Goal: Task Accomplishment & Management: Manage account settings

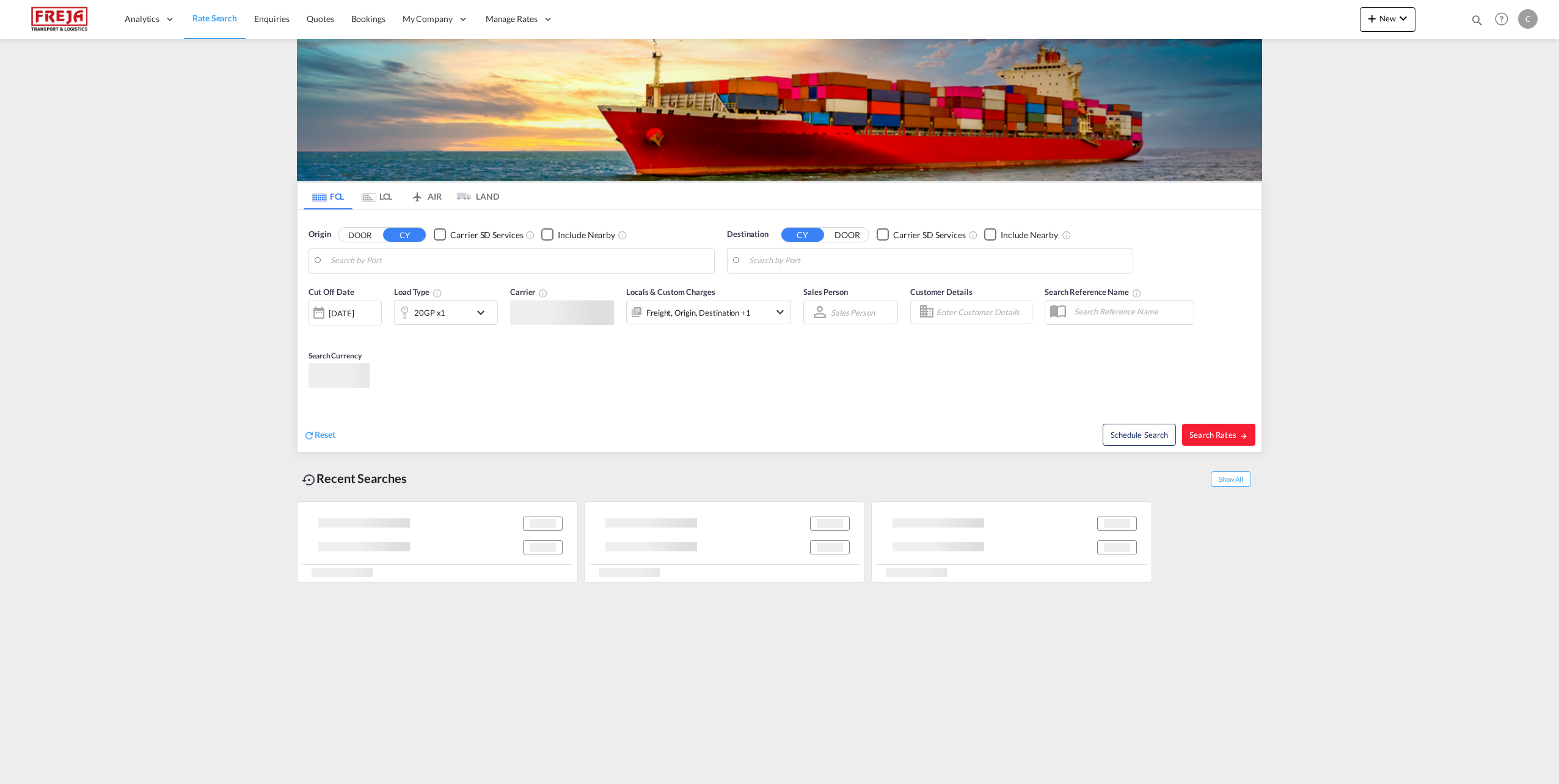
type input "[GEOGRAPHIC_DATA], [GEOGRAPHIC_DATA]"
type input "[GEOGRAPHIC_DATA], BRGIG"
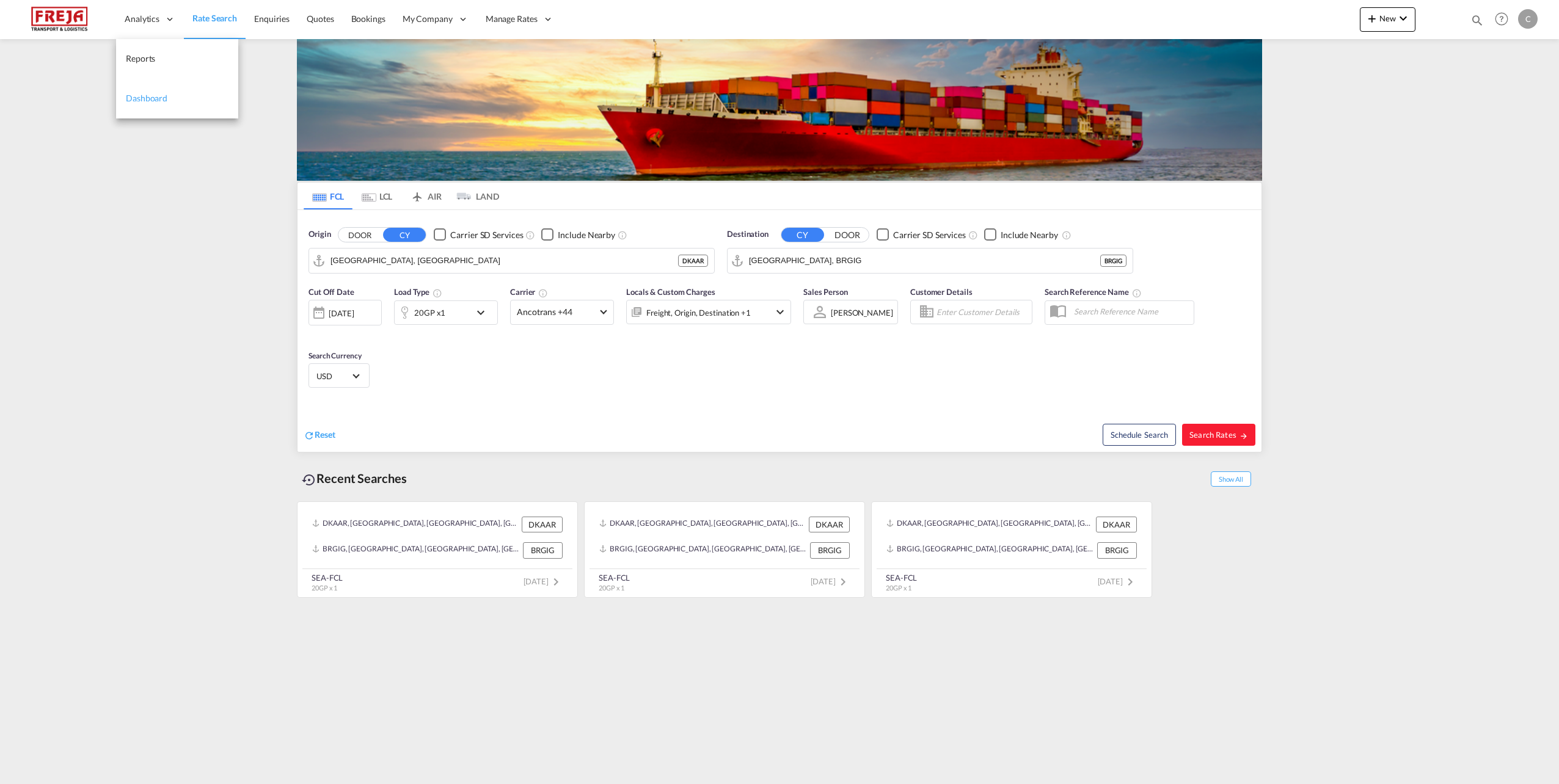
click at [144, 94] on span "Dashboard" at bounding box center [146, 98] width 41 height 10
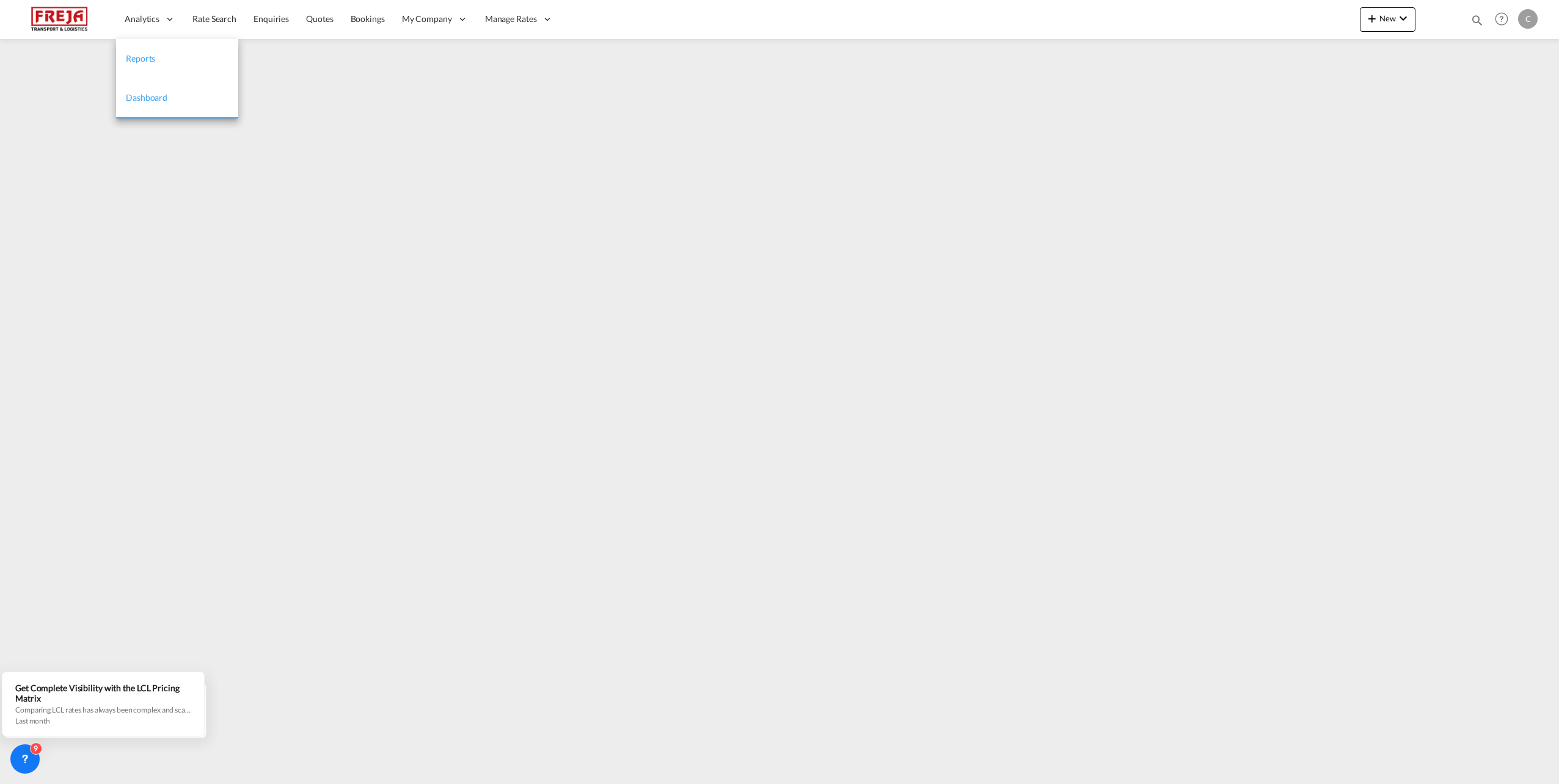
click at [137, 60] on span "Reports" at bounding box center [141, 58] width 29 height 10
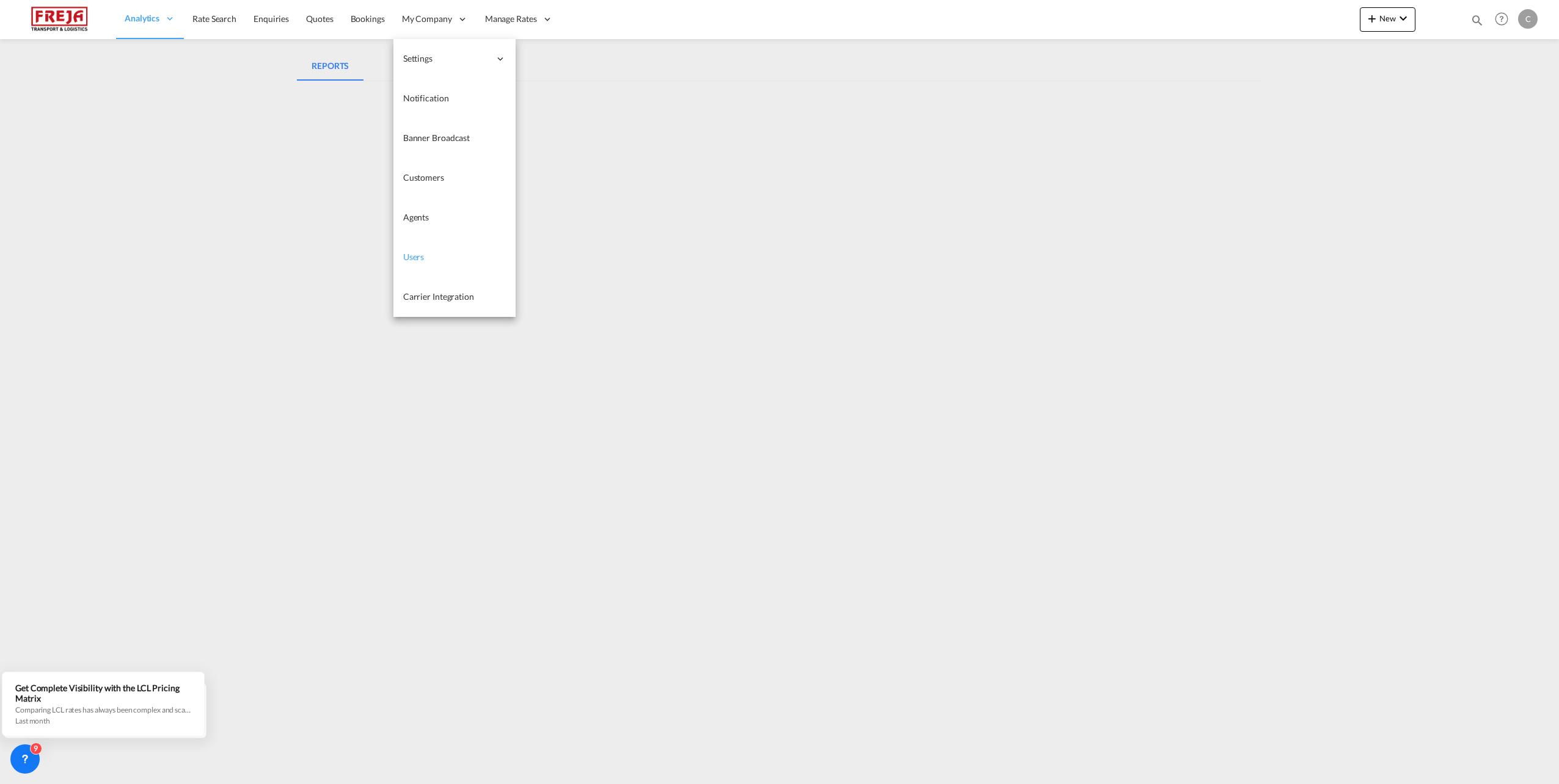
click at [438, 262] on link "Users" at bounding box center [454, 257] width 123 height 40
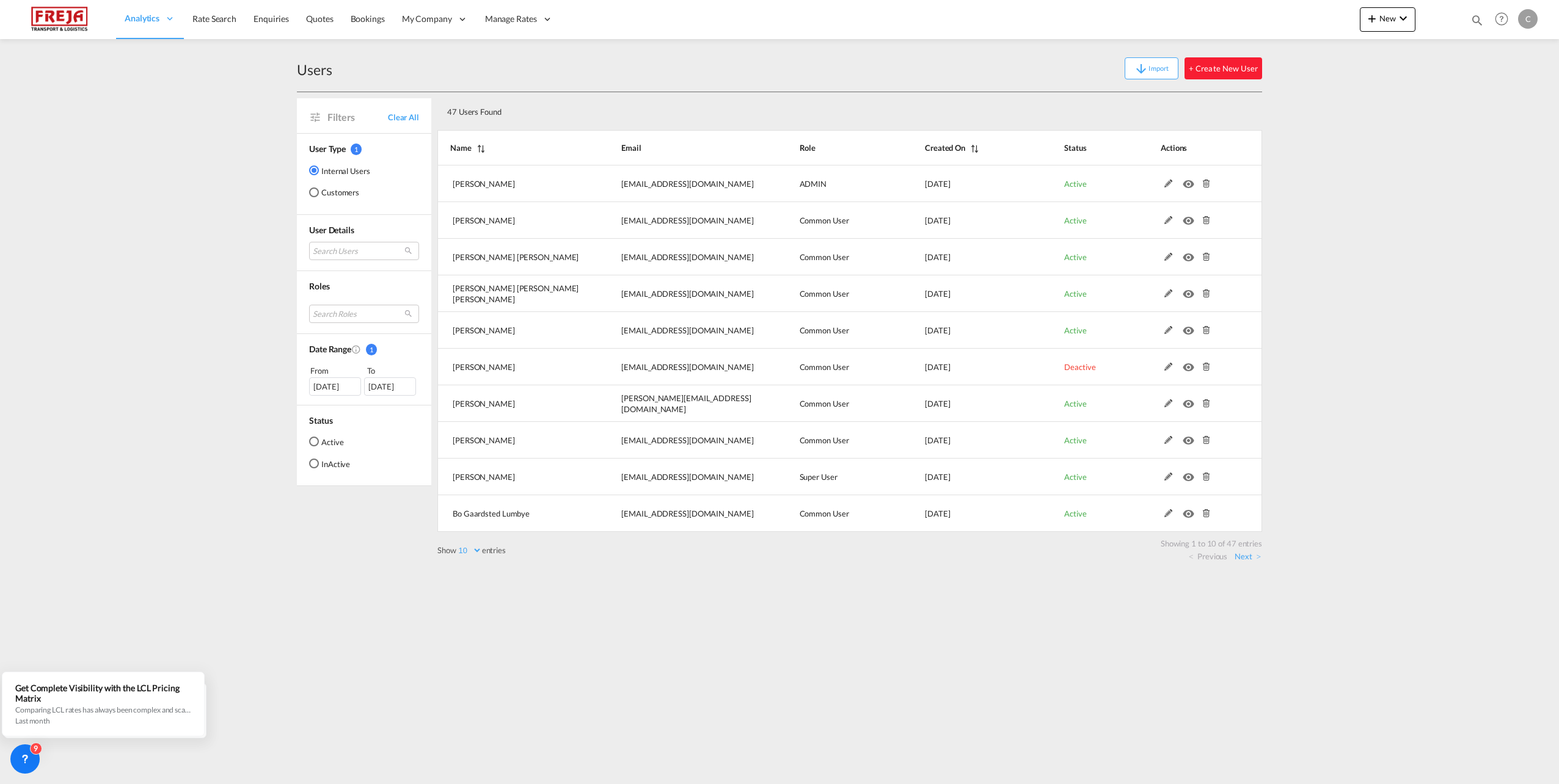
click at [477, 550] on select "10 25 50 100" at bounding box center [469, 550] width 26 height 10
select select "100"
click at [458, 545] on select "10 25 50 100" at bounding box center [469, 550] width 26 height 10
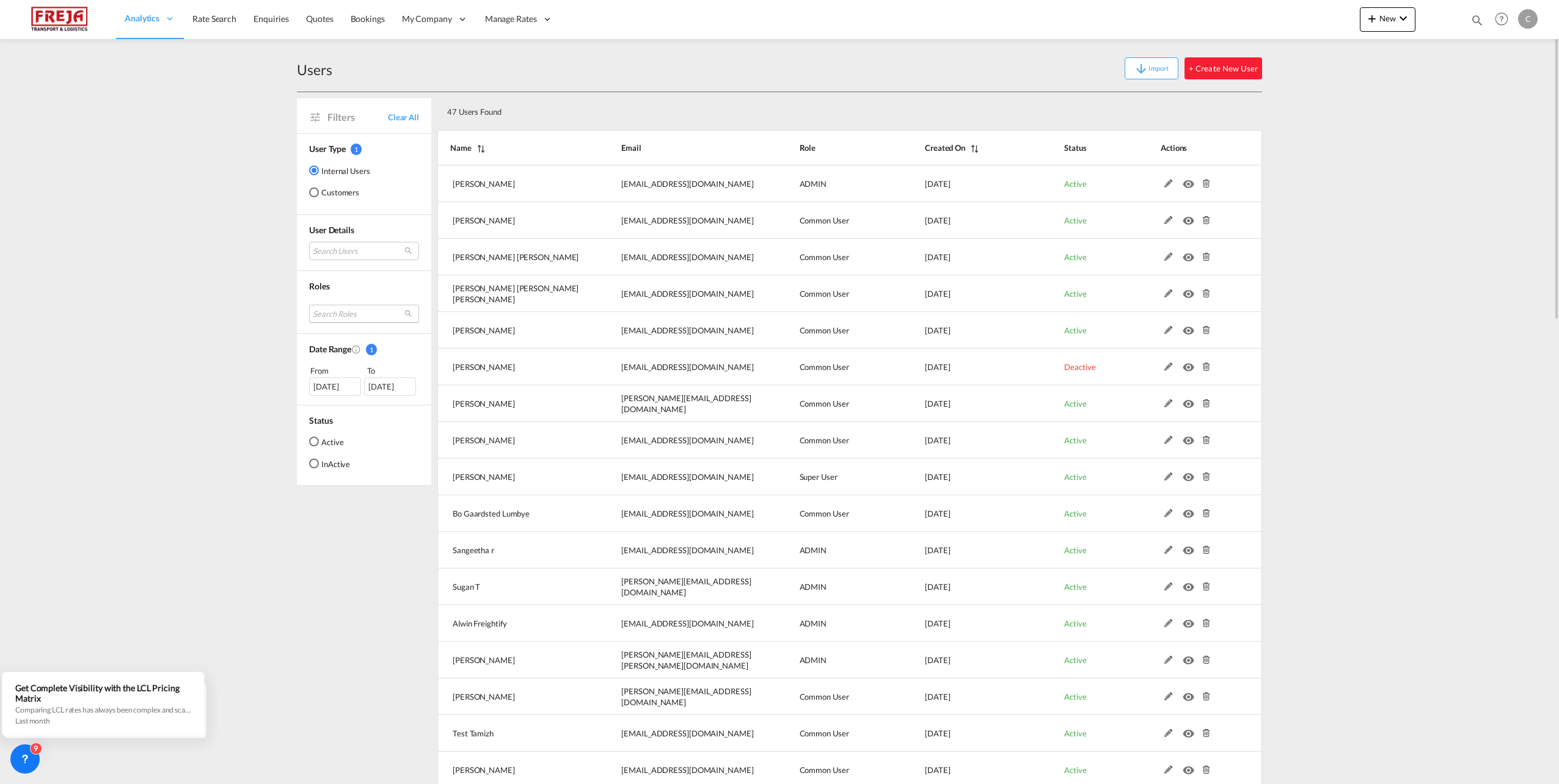
click at [362, 318] on md-select "Search Roles essentials admin sales coordinator essentials manager admin common…" at bounding box center [364, 314] width 110 height 18
click at [358, 369] on div "common user" at bounding box center [358, 369] width 96 height 10
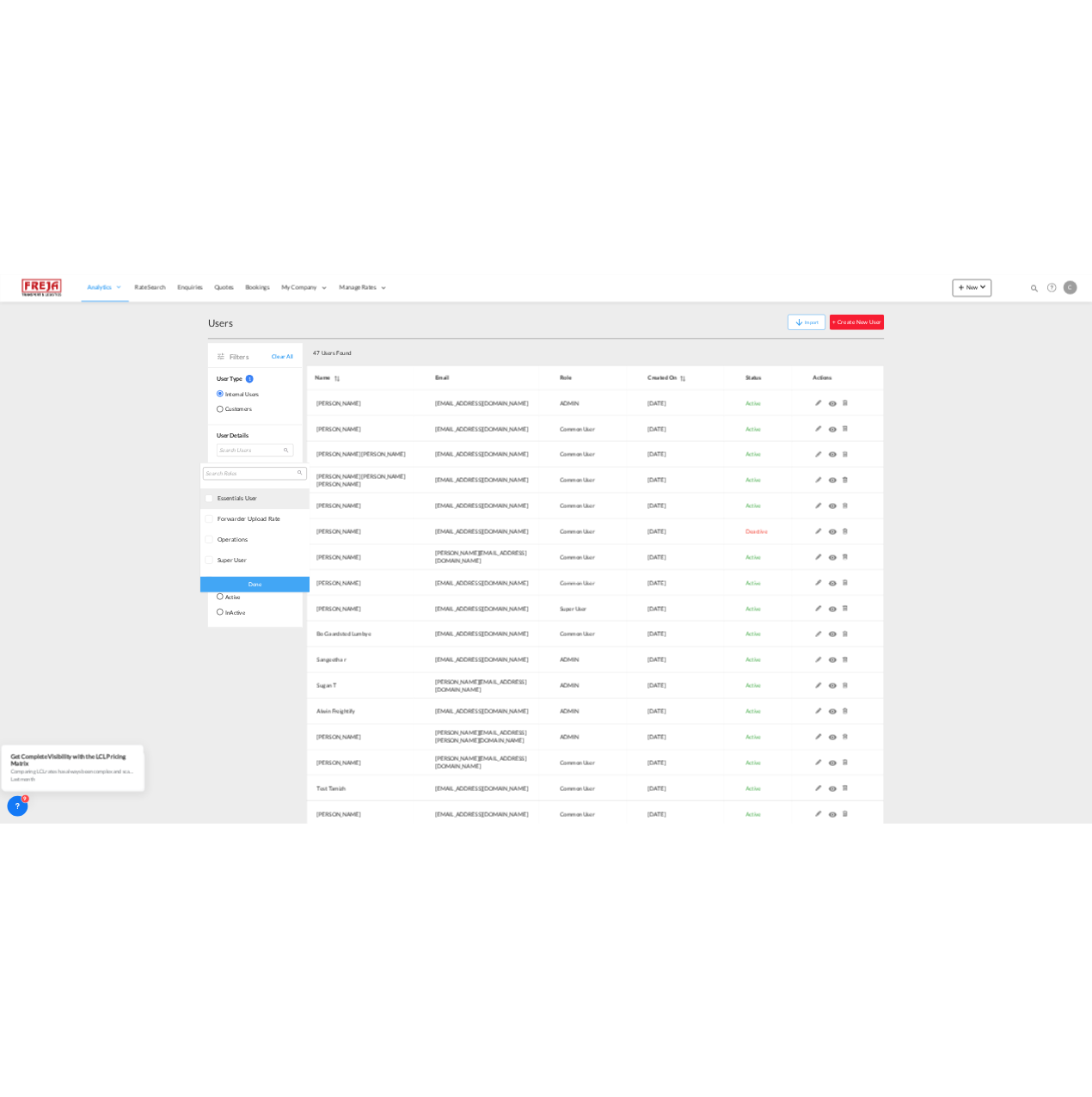
scroll to position [309, 0]
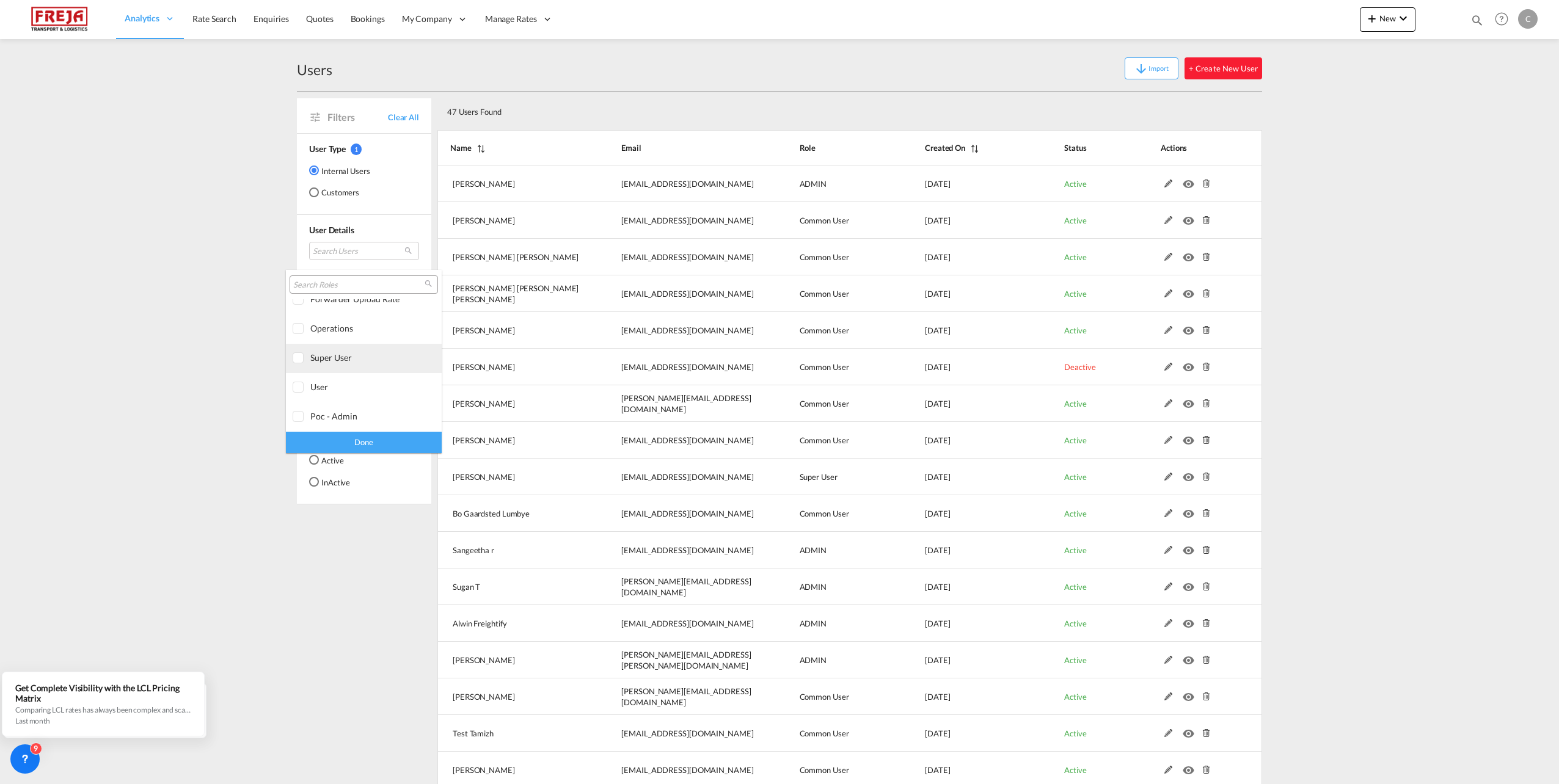
click at [322, 354] on div "super user" at bounding box center [358, 357] width 96 height 10
click at [365, 441] on div "Done" at bounding box center [363, 442] width 156 height 22
select select "100"
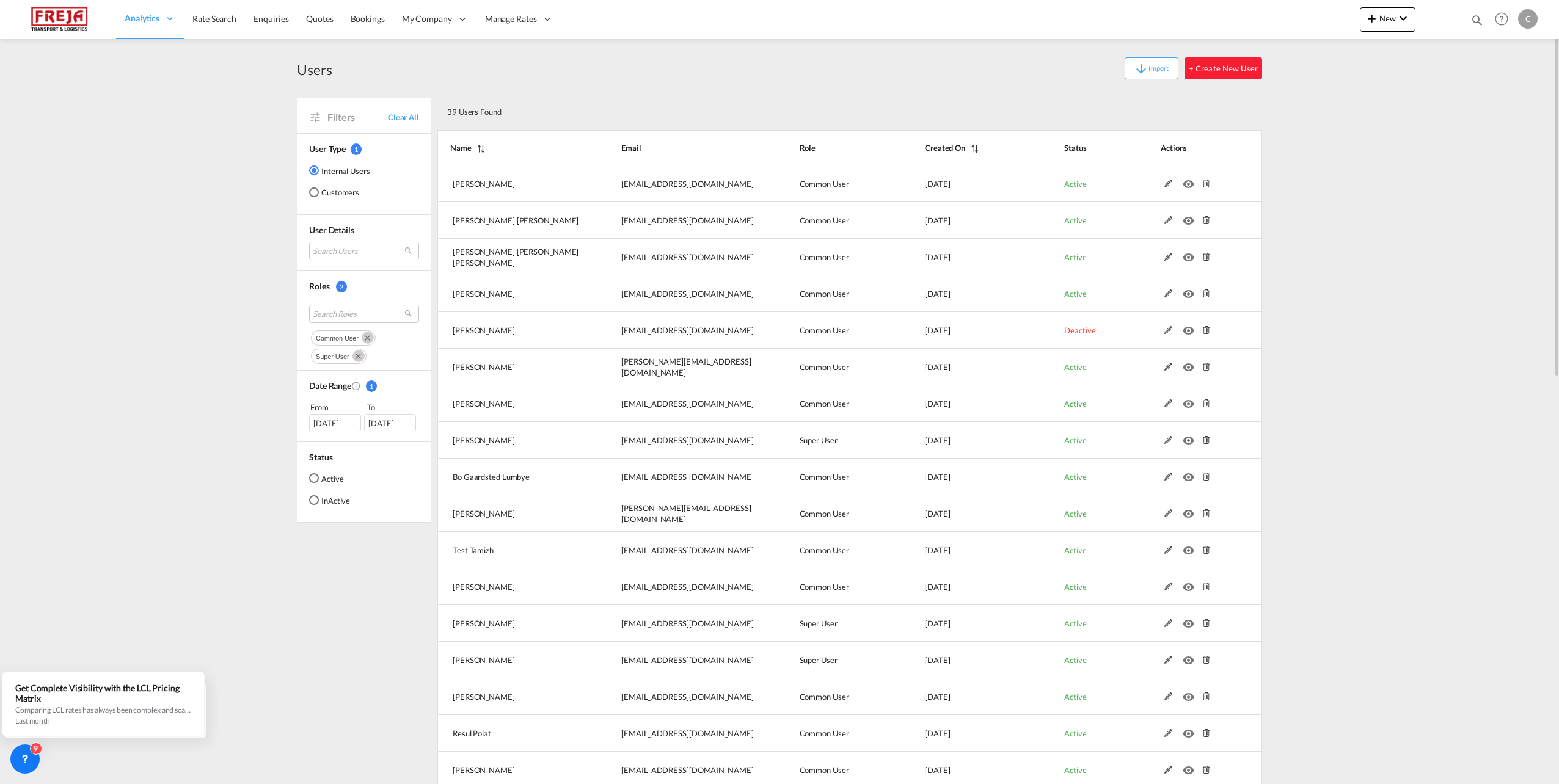
click at [482, 148] on md-icon "Name" at bounding box center [480, 149] width 16 height 8
select select "100"
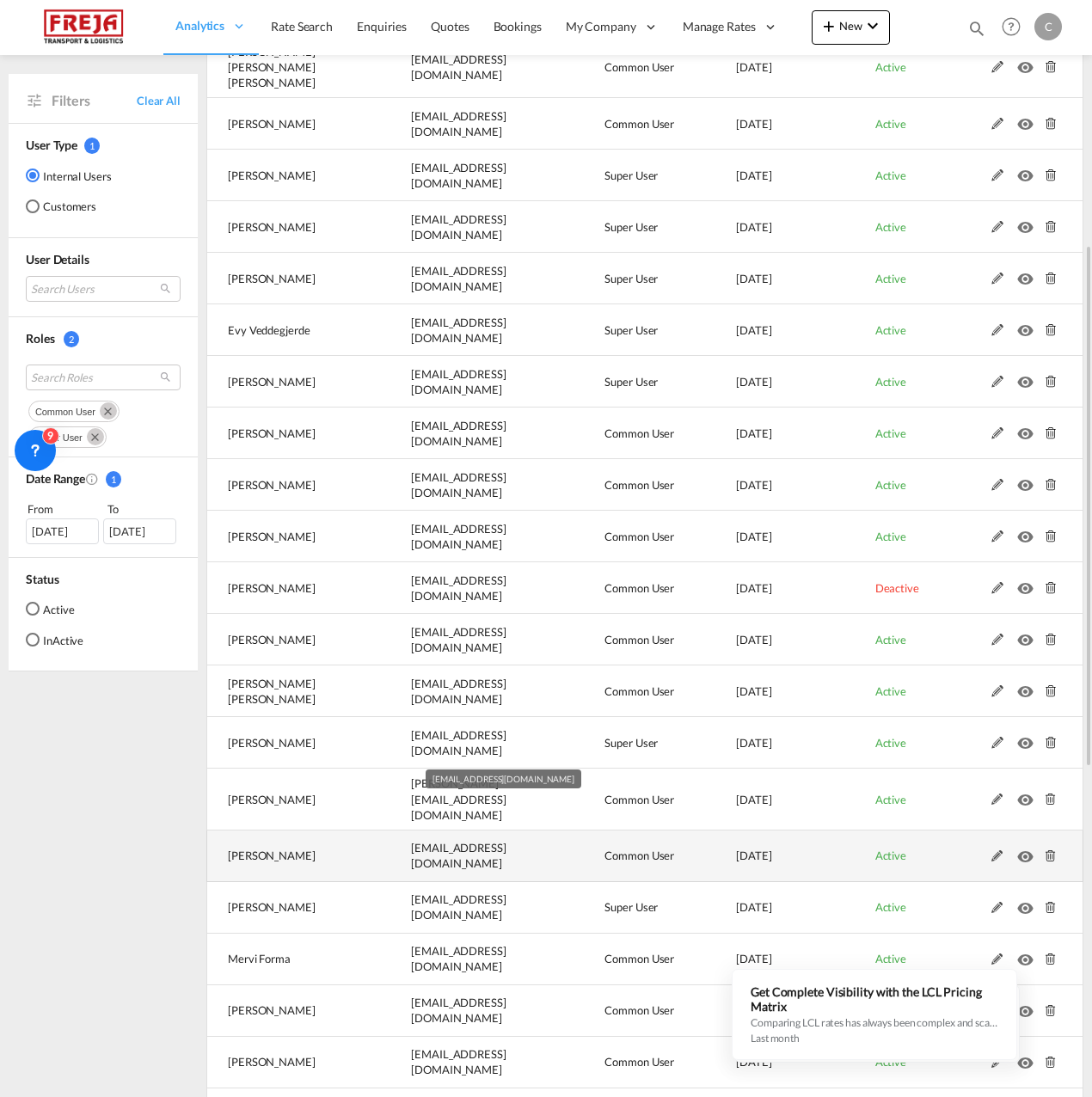
scroll to position [688, 0]
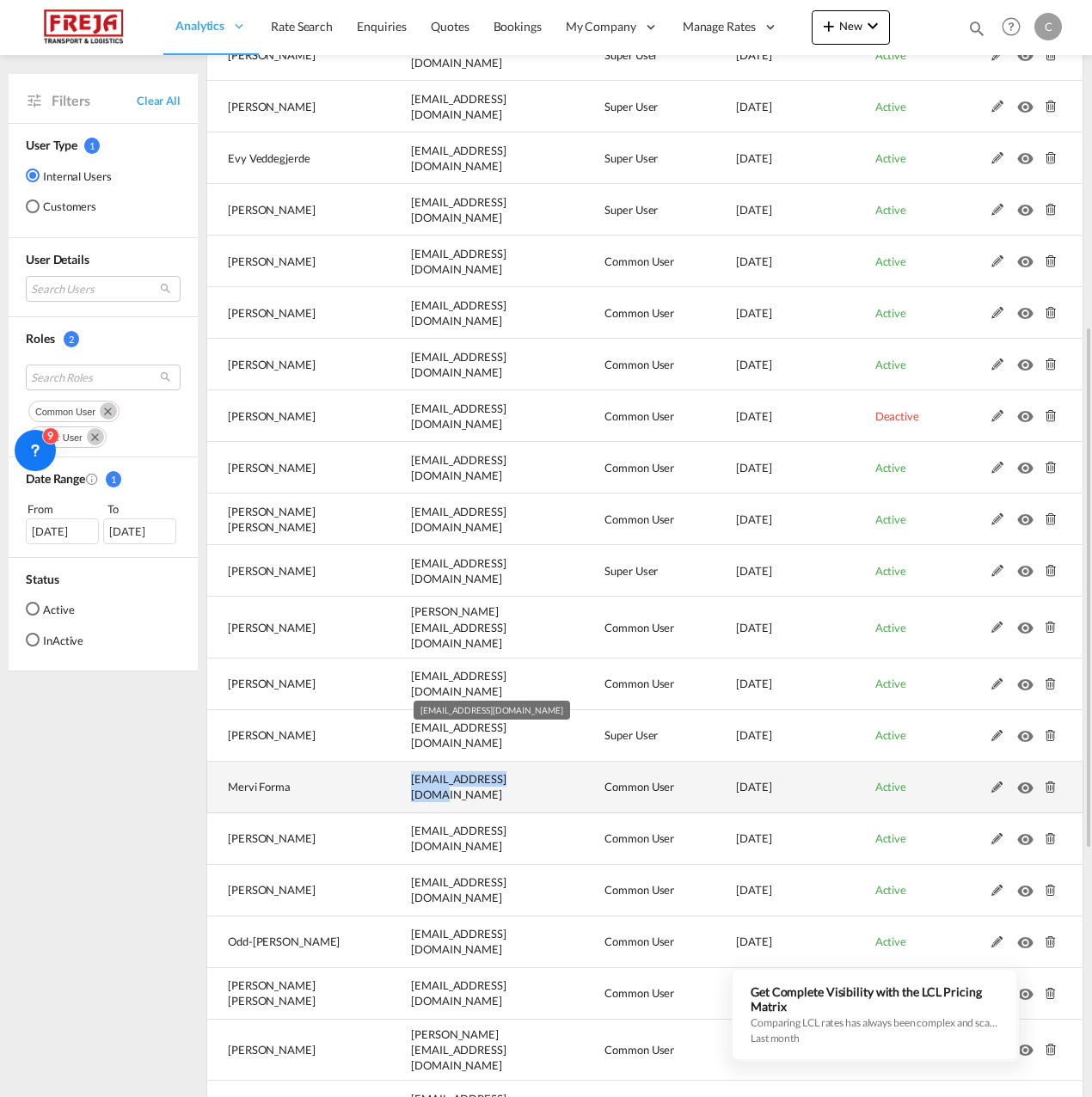
drag, startPoint x: 401, startPoint y: 756, endPoint x: 504, endPoint y: 757, distance: 103.0
click at [504, 762] on td "[EMAIL_ADDRESS][DOMAIN_NAME]" at bounding box center [464, 788] width 193 height 51
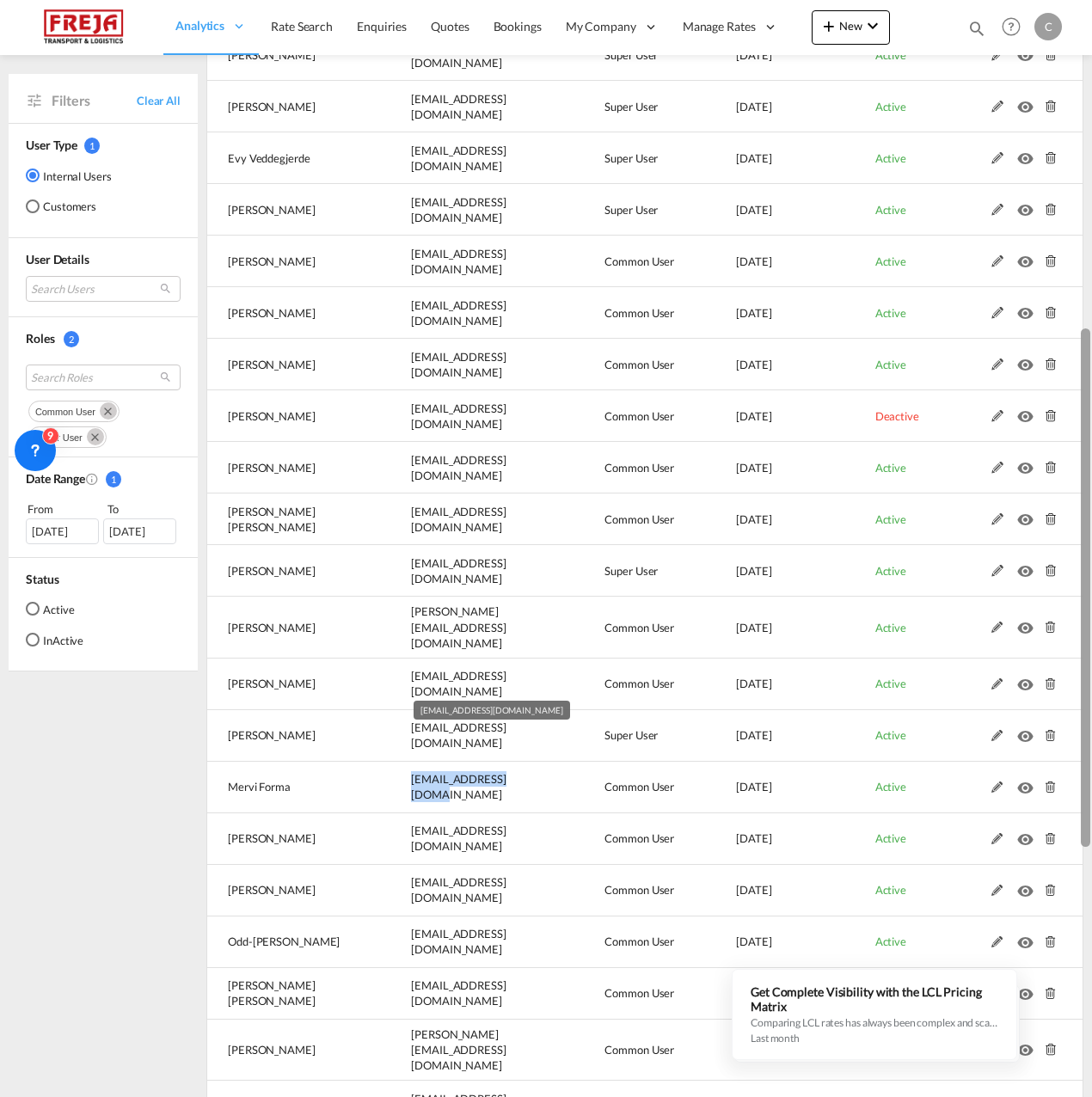
copy span "[EMAIL_ADDRESS][DOMAIN_NAME]"
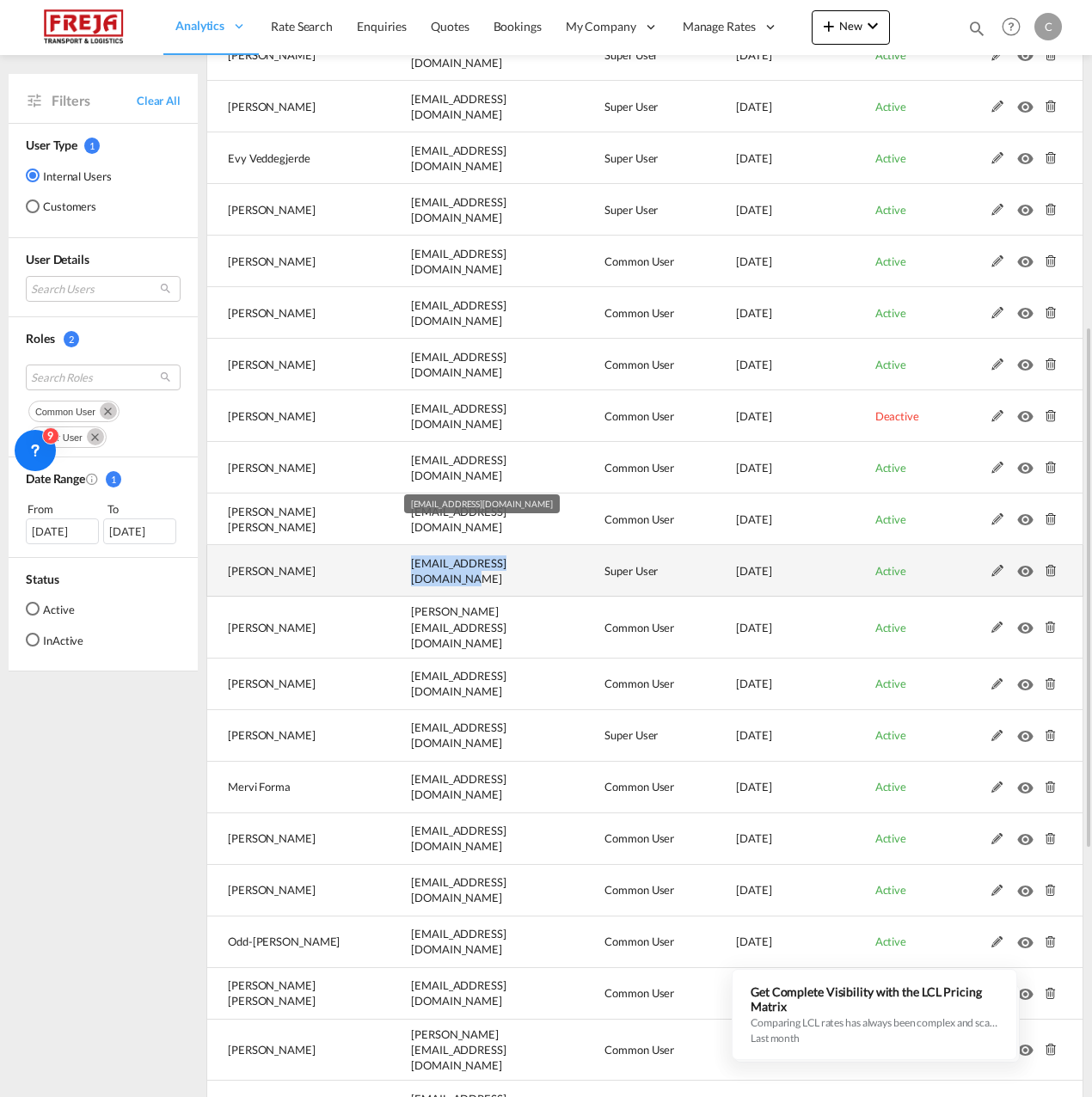
drag, startPoint x: 544, startPoint y: 551, endPoint x: 385, endPoint y: 561, distance: 159.3
click at [385, 561] on td "[EMAIL_ADDRESS][DOMAIN_NAME]" at bounding box center [464, 571] width 193 height 51
copy span "[EMAIL_ADDRESS][DOMAIN_NAME]"
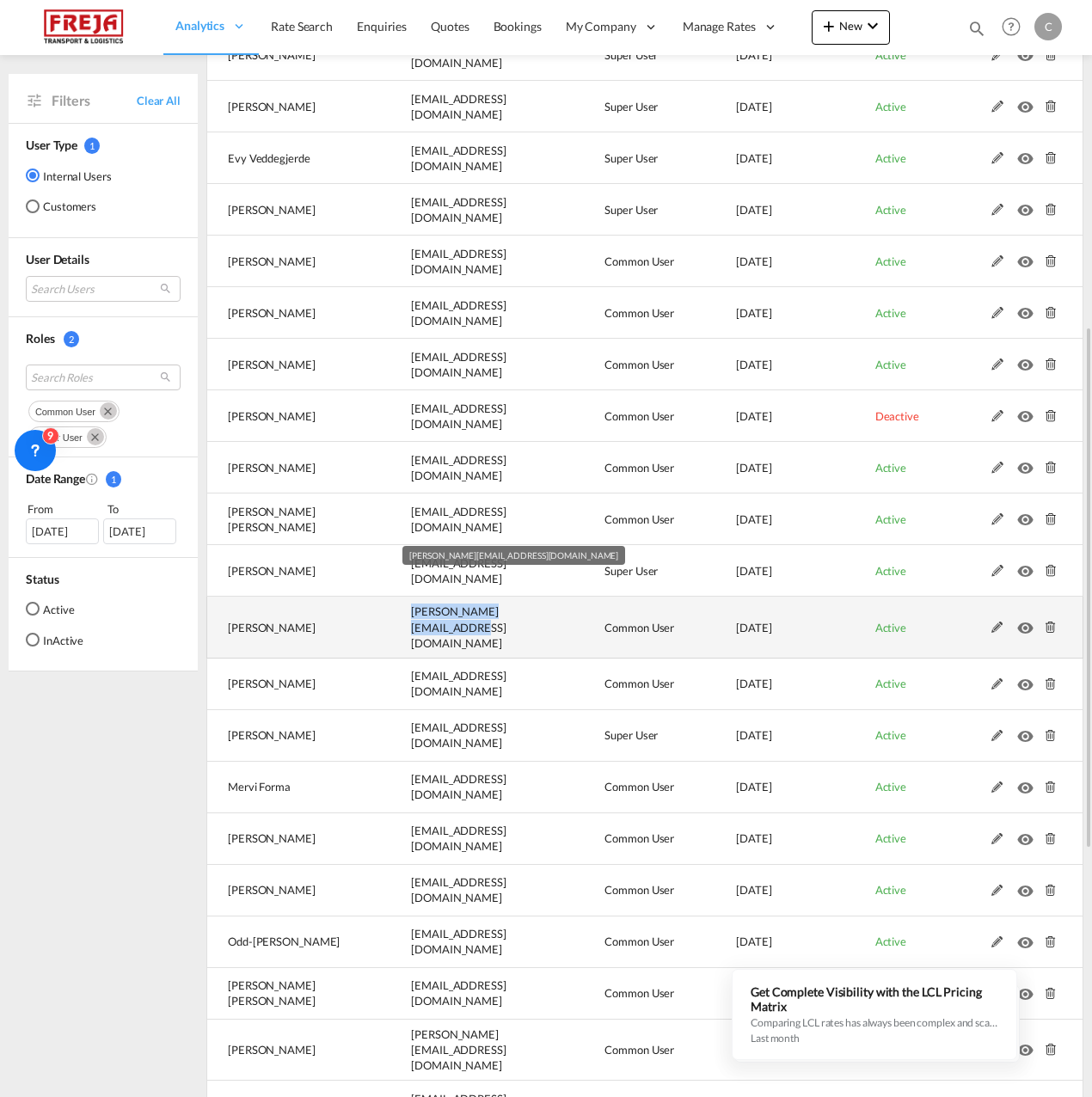
drag, startPoint x: 539, startPoint y: 601, endPoint x: 377, endPoint y: 607, distance: 162.1
click at [377, 607] on td "[PERSON_NAME][EMAIL_ADDRESS][DOMAIN_NAME]" at bounding box center [464, 628] width 193 height 62
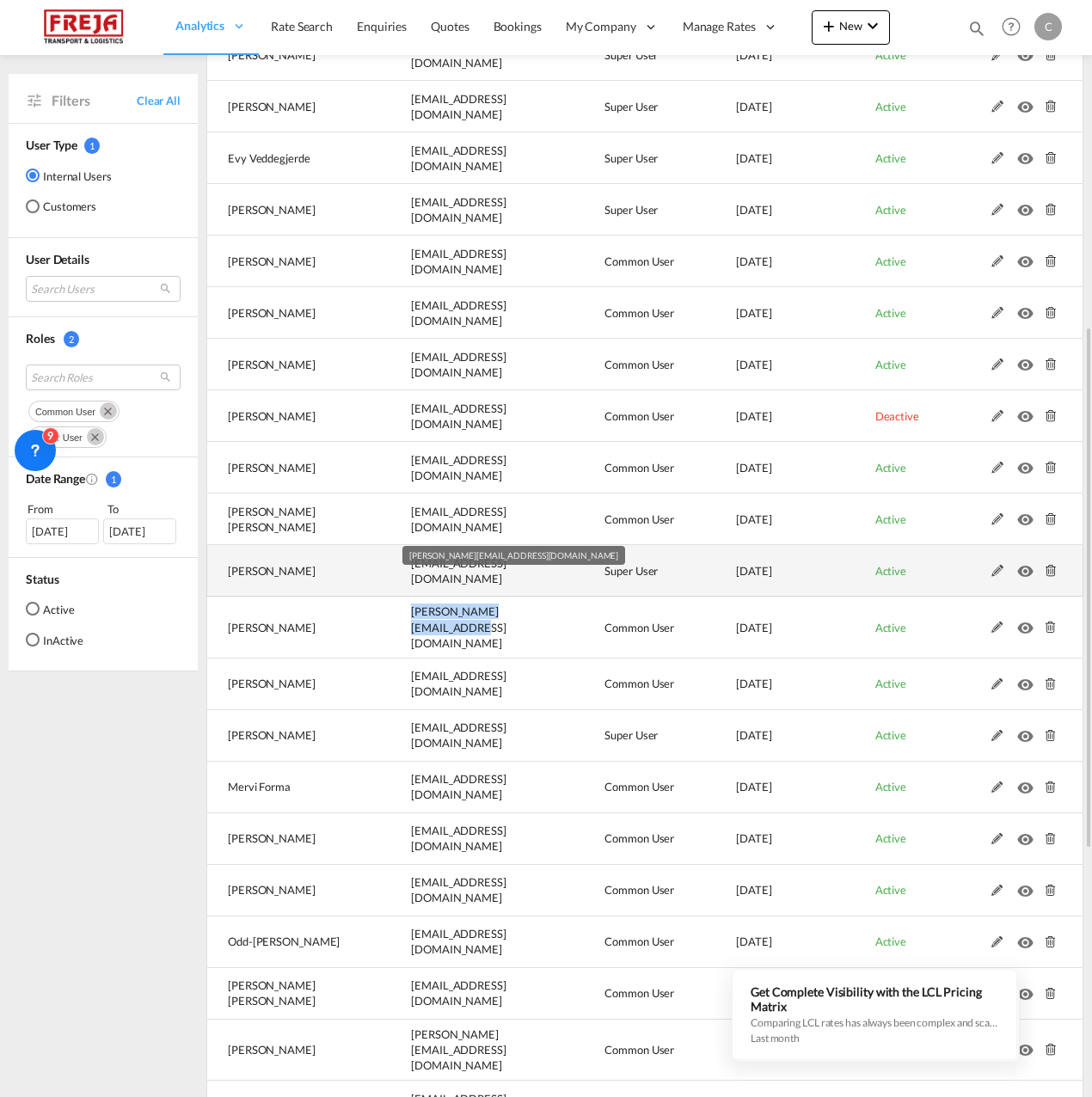
copy span "[PERSON_NAME][EMAIL_ADDRESS][DOMAIN_NAME]"
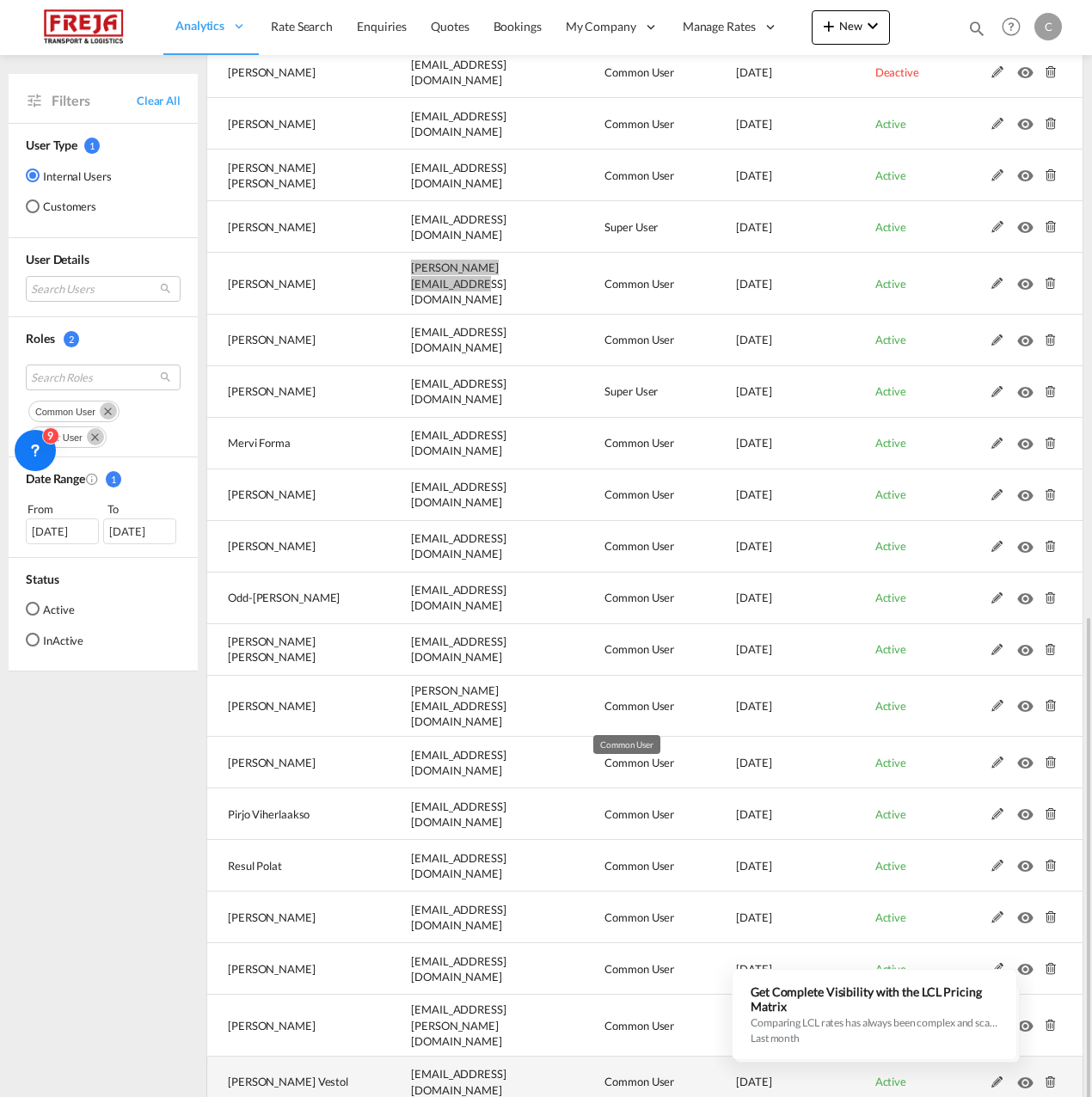
scroll to position [1204, 0]
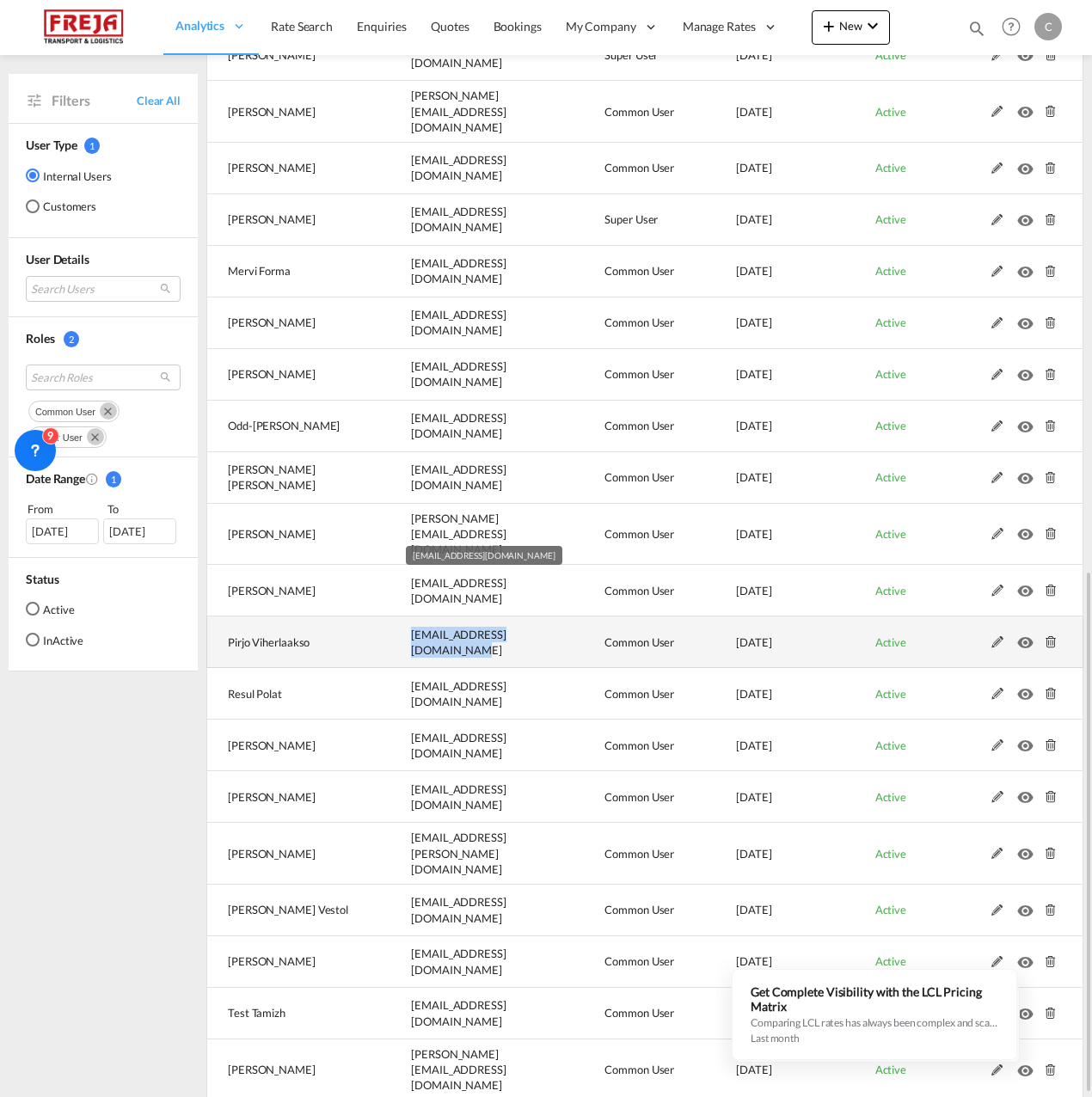
drag, startPoint x: 522, startPoint y: 597, endPoint x: 398, endPoint y: 604, distance: 124.2
click at [398, 617] on td "[EMAIL_ADDRESS][DOMAIN_NAME]" at bounding box center [464, 643] width 193 height 51
copy span "[EMAIL_ADDRESS][DOMAIN_NAME]"
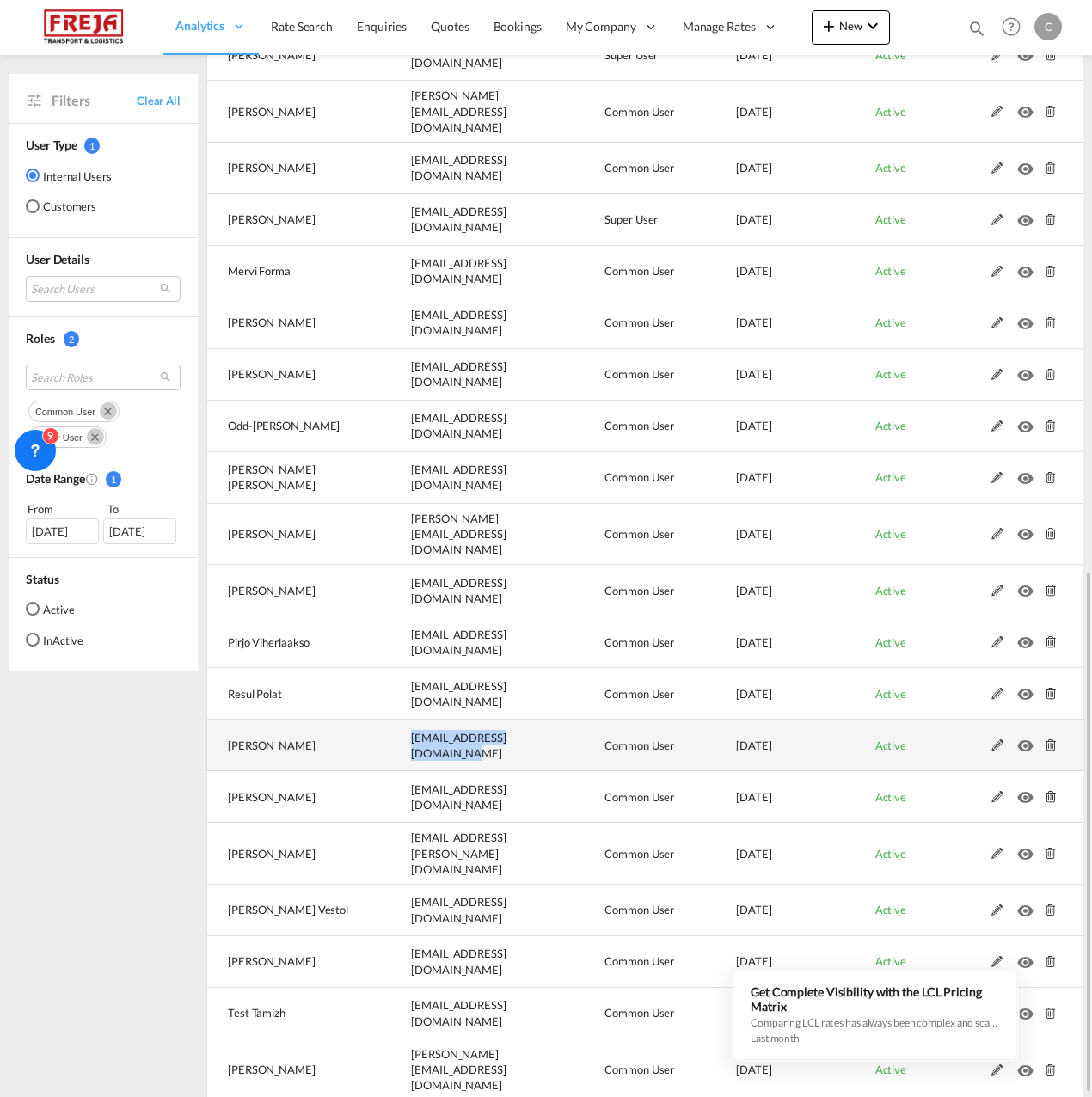
drag, startPoint x: 532, startPoint y: 703, endPoint x: 380, endPoint y: 714, distance: 152.4
click at [380, 720] on td "[EMAIL_ADDRESS][DOMAIN_NAME]" at bounding box center [464, 745] width 193 height 51
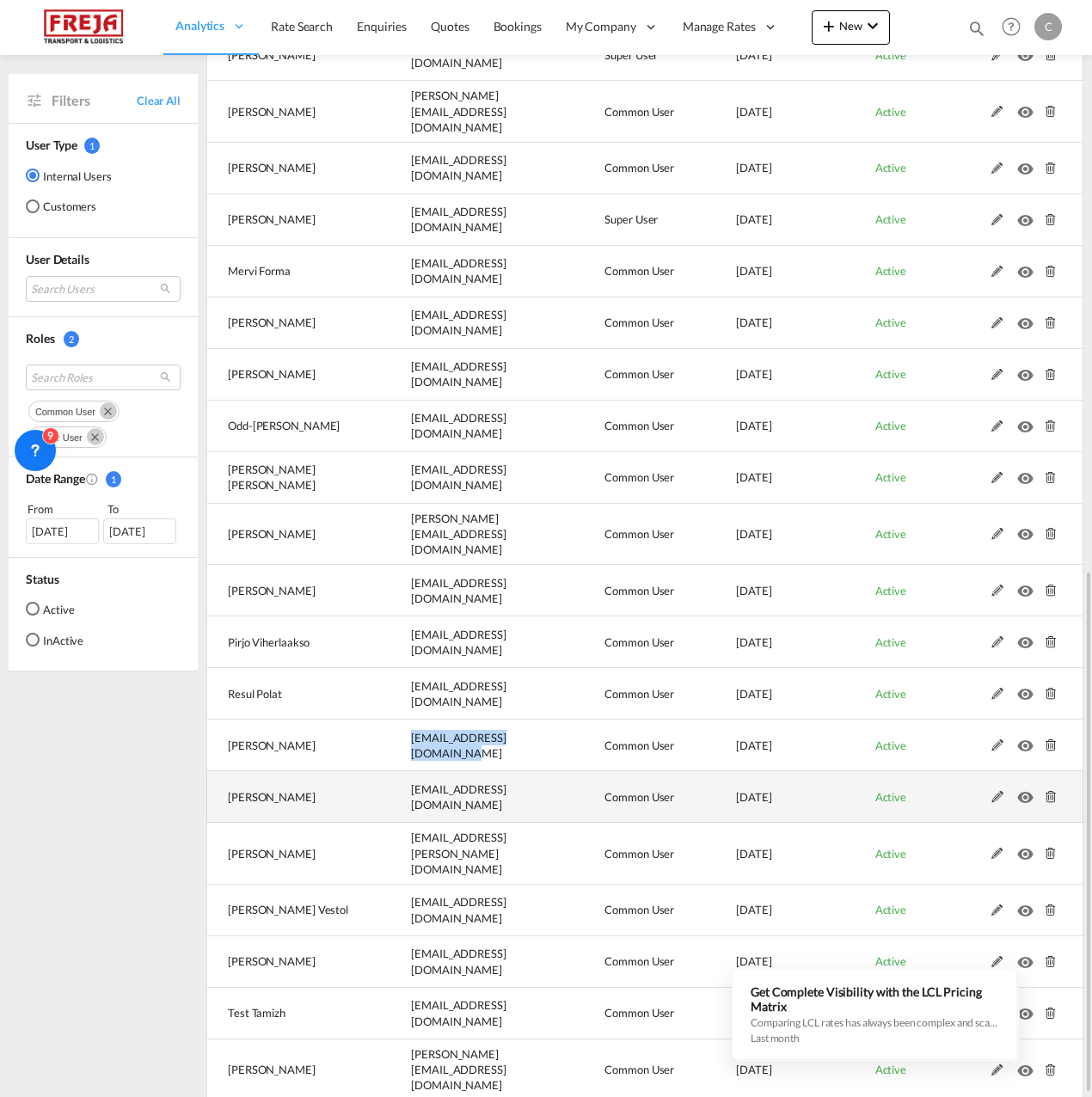
copy span "[EMAIL_ADDRESS][DOMAIN_NAME]"
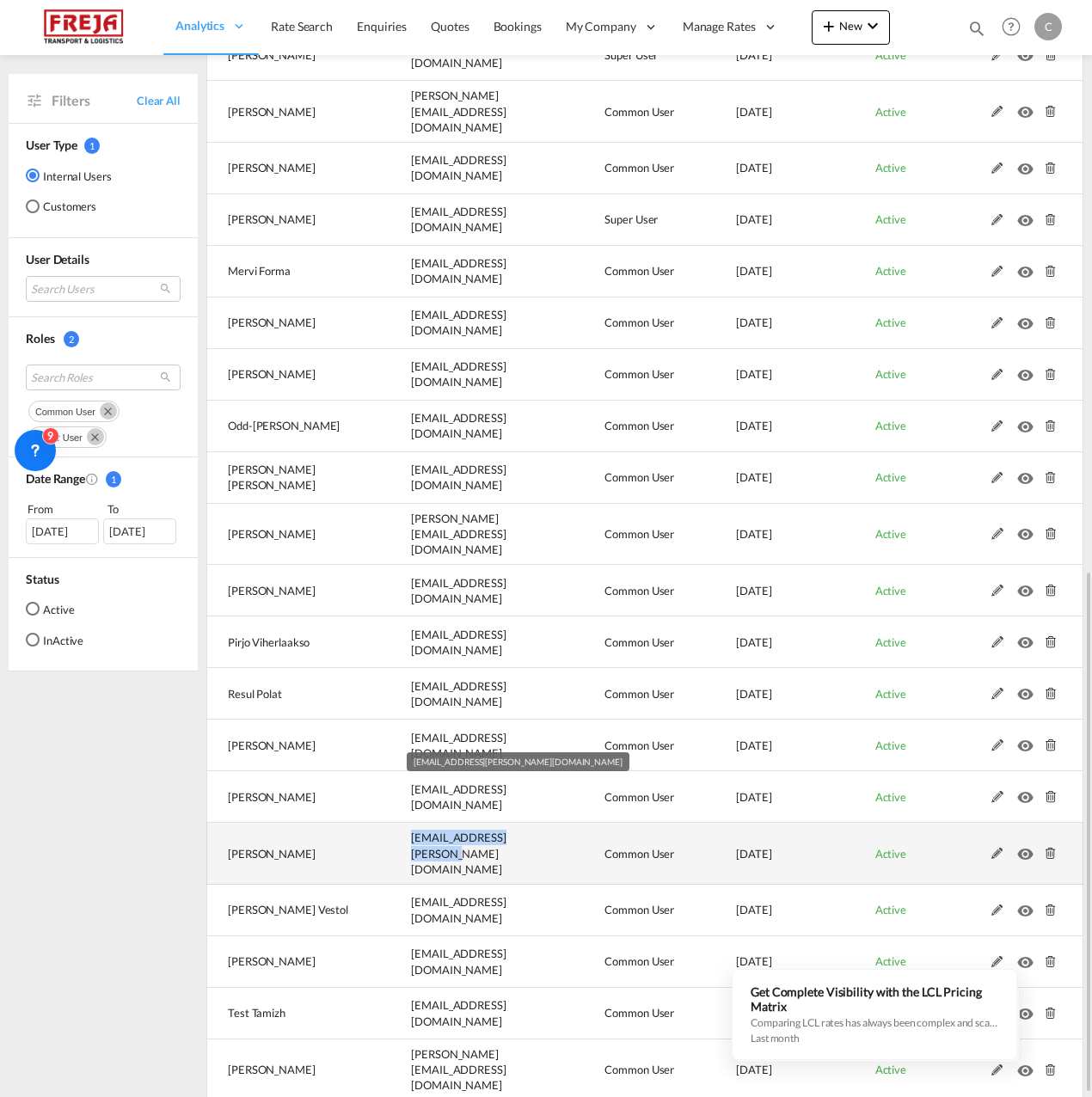
drag, startPoint x: 536, startPoint y: 808, endPoint x: 368, endPoint y: 813, distance: 168.1
click at [368, 823] on td "[EMAIL_ADDRESS][PERSON_NAME][DOMAIN_NAME]" at bounding box center [464, 854] width 193 height 62
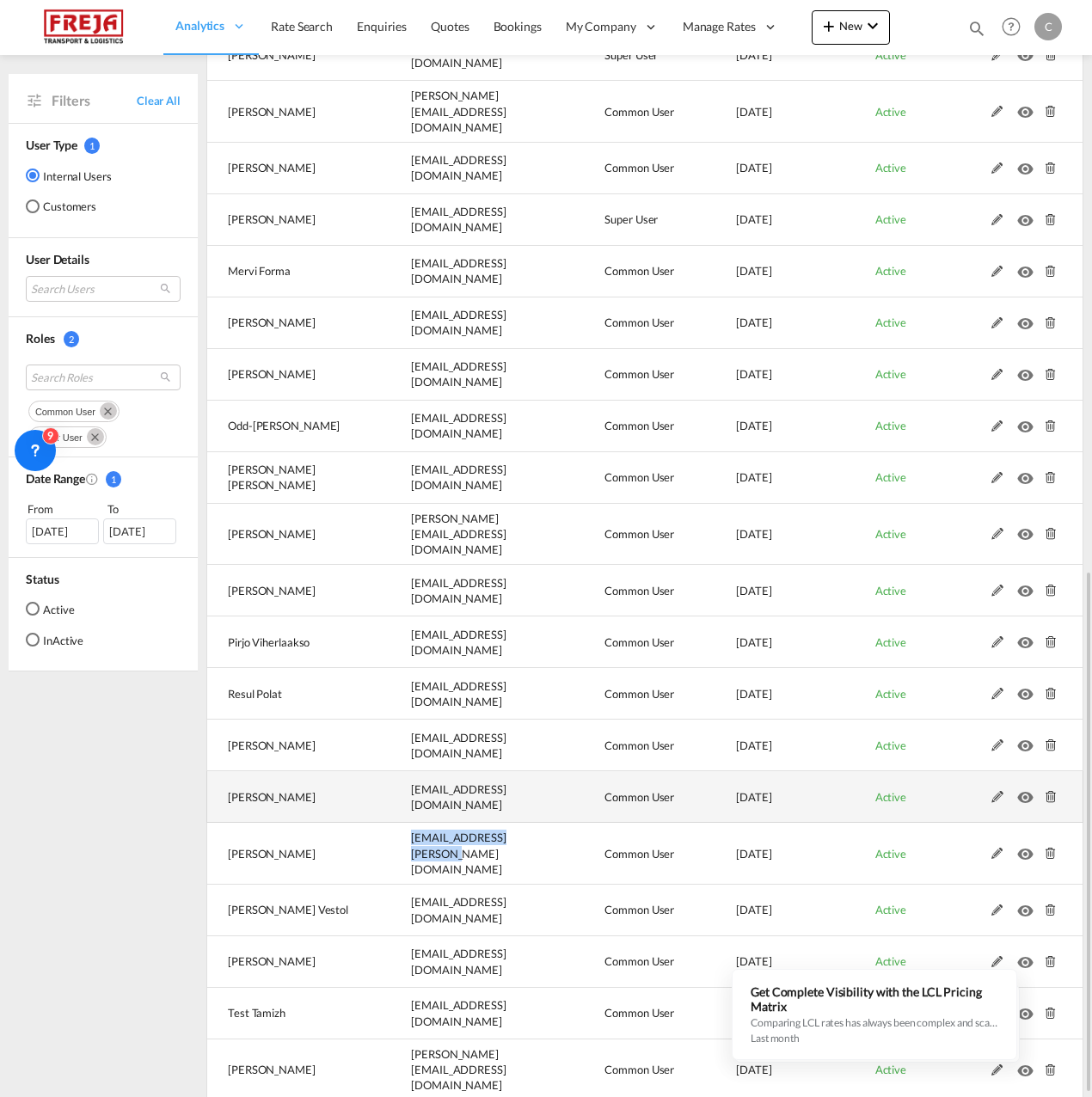
copy span "[EMAIL_ADDRESS][PERSON_NAME][DOMAIN_NAME]"
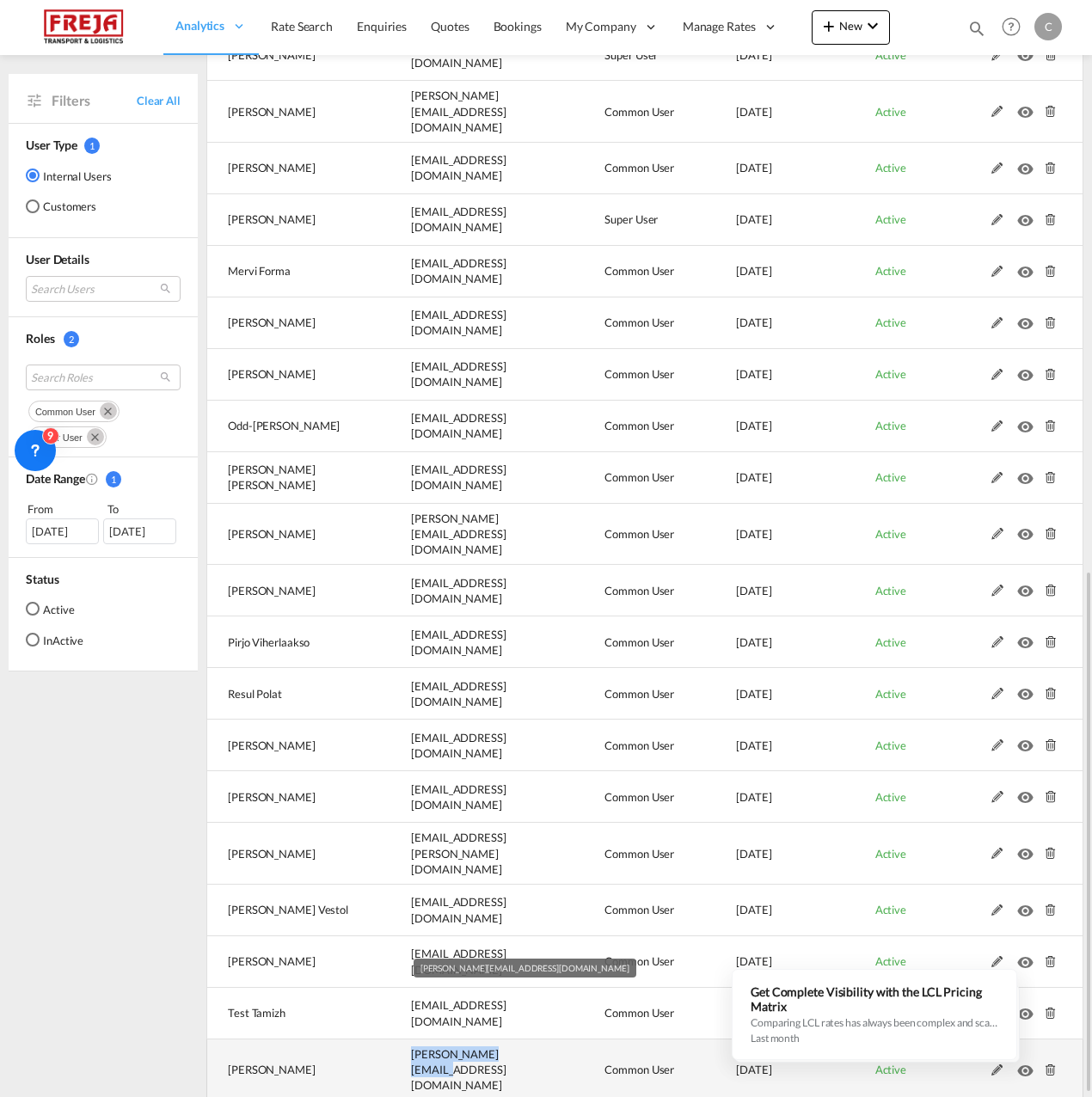
drag, startPoint x: 528, startPoint y: 1017, endPoint x: 376, endPoint y: 1019, distance: 152.0
click at [376, 1040] on td "[PERSON_NAME][EMAIL_ADDRESS][DOMAIN_NAME]" at bounding box center [464, 1070] width 193 height 62
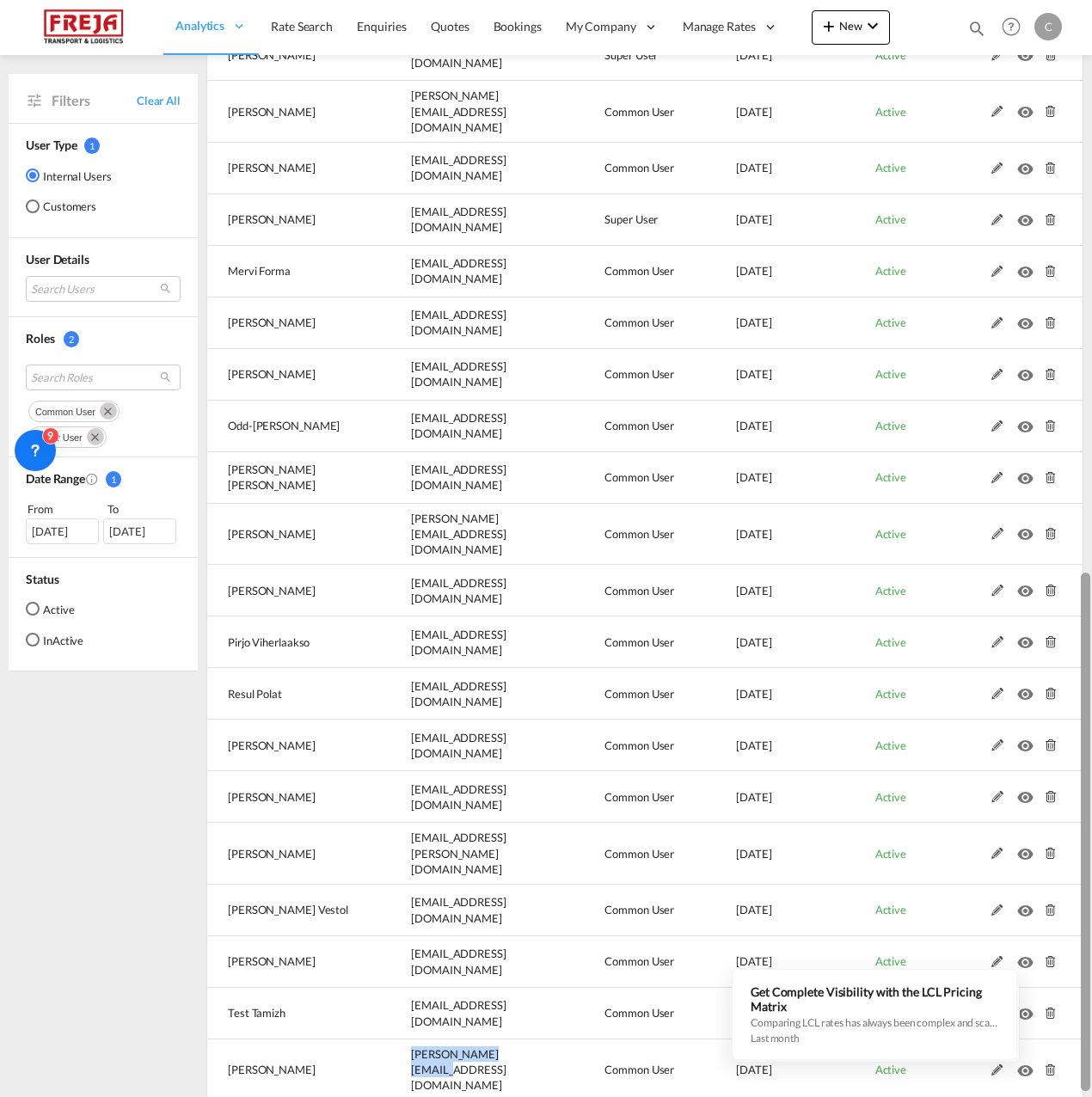
copy span "[PERSON_NAME][EMAIL_ADDRESS][DOMAIN_NAME]"
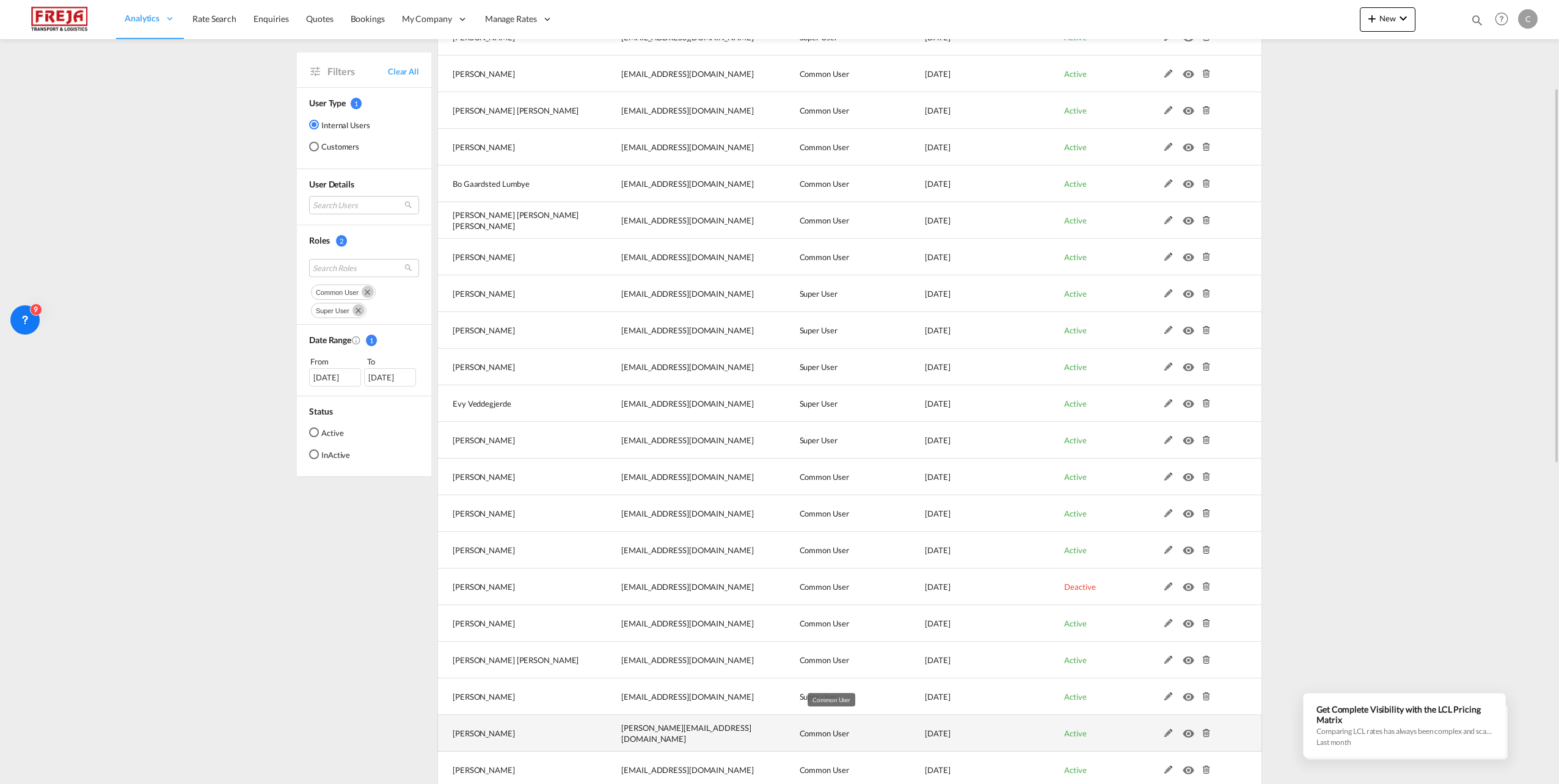
scroll to position [244, 0]
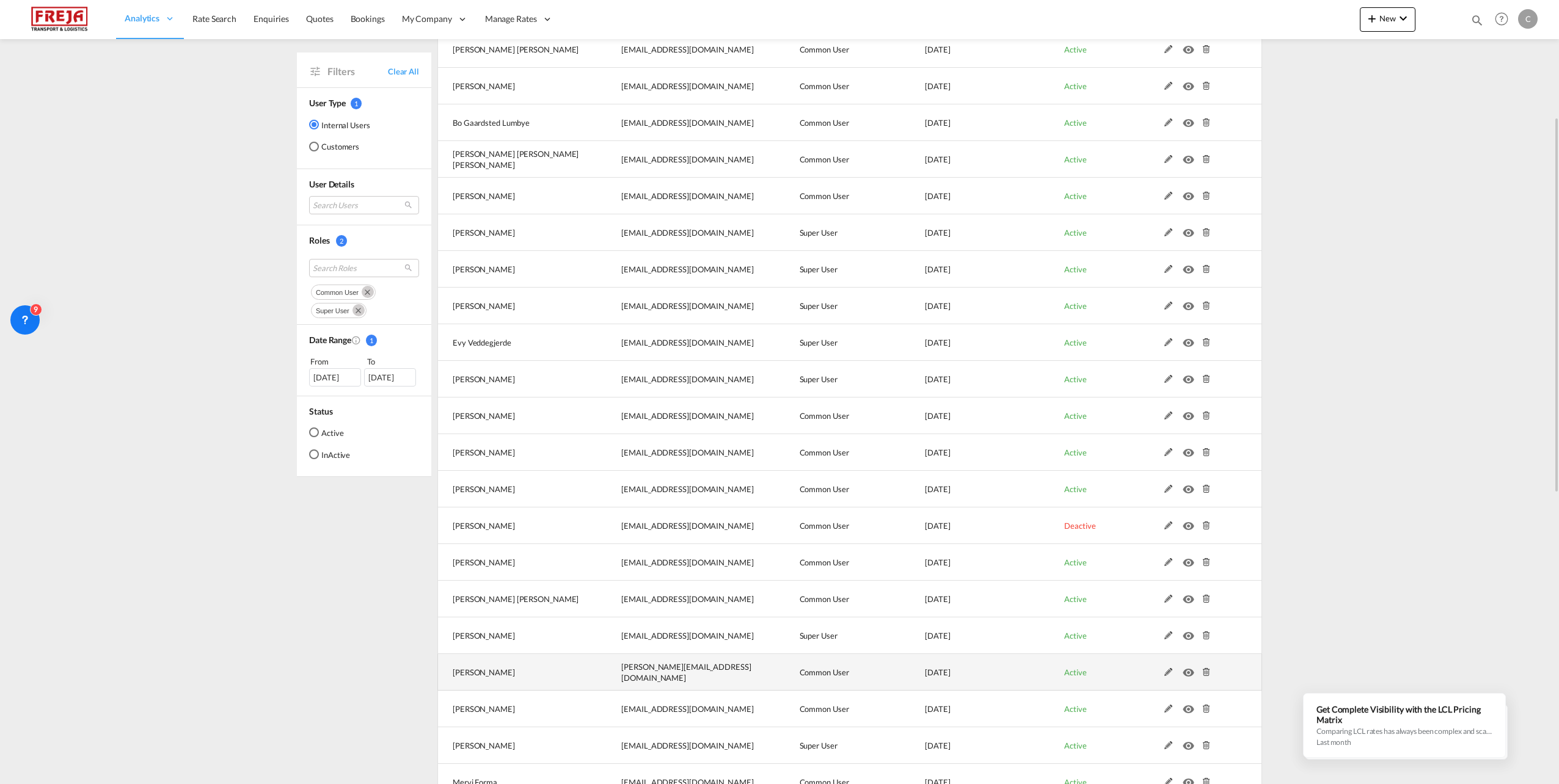
click at [1079, 674] on span "Active" at bounding box center [1075, 673] width 22 height 10
click at [1170, 668] on md-icon at bounding box center [1168, 673] width 16 height 8
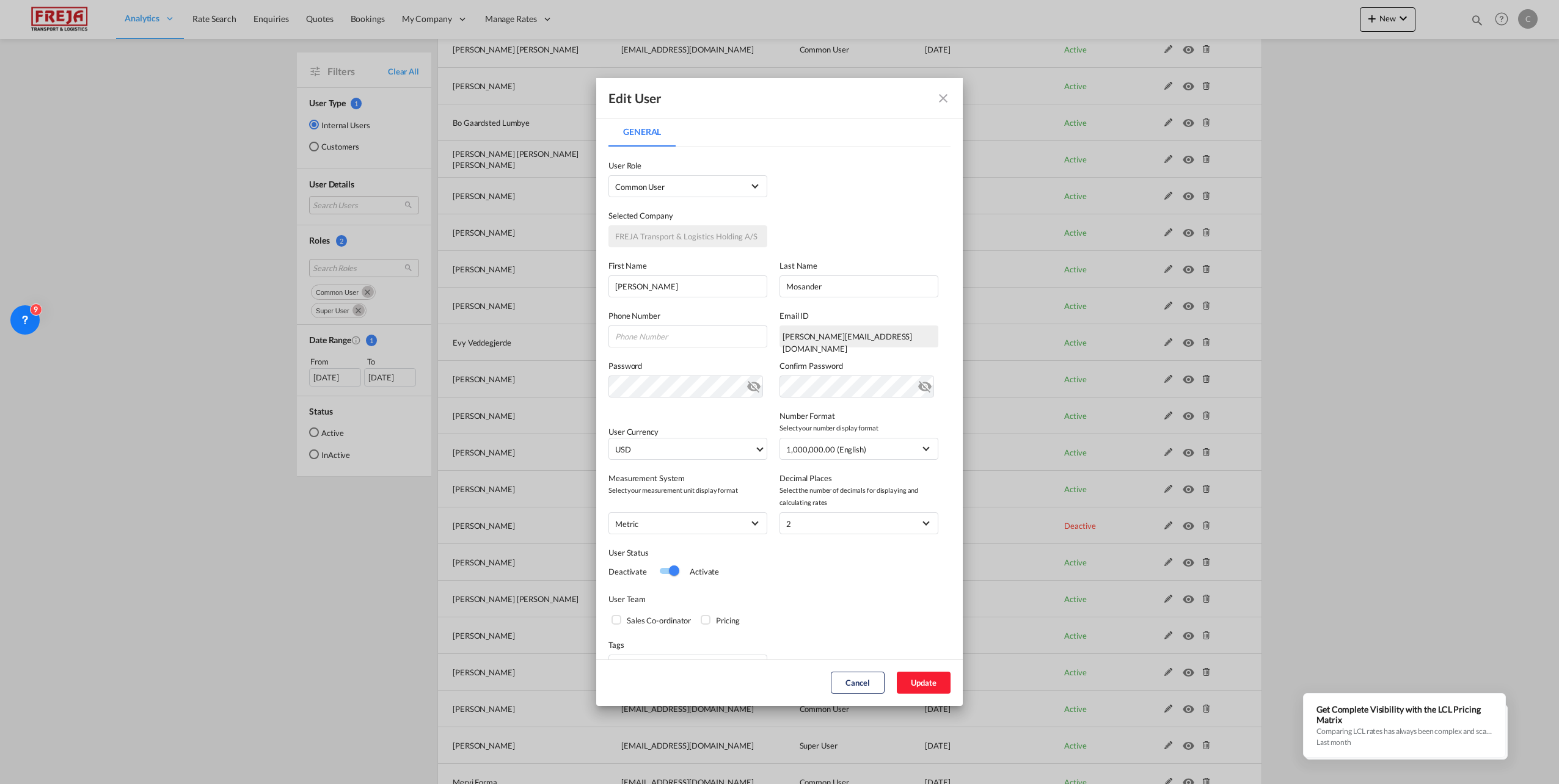
click at [669, 573] on div "Switch 1" at bounding box center [673, 570] width 11 height 10
click at [926, 681] on button "Update" at bounding box center [923, 682] width 54 height 22
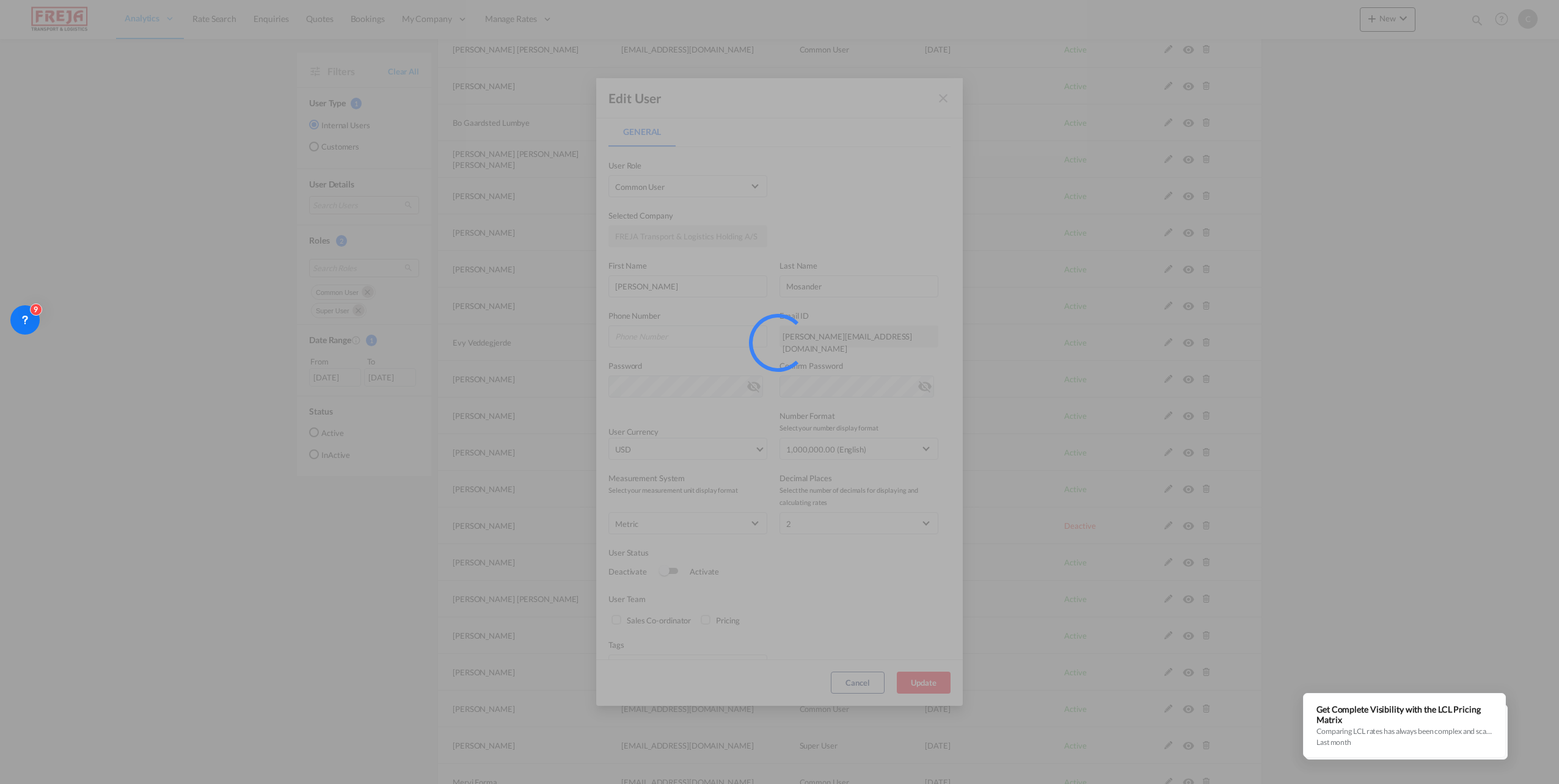
select select "100"
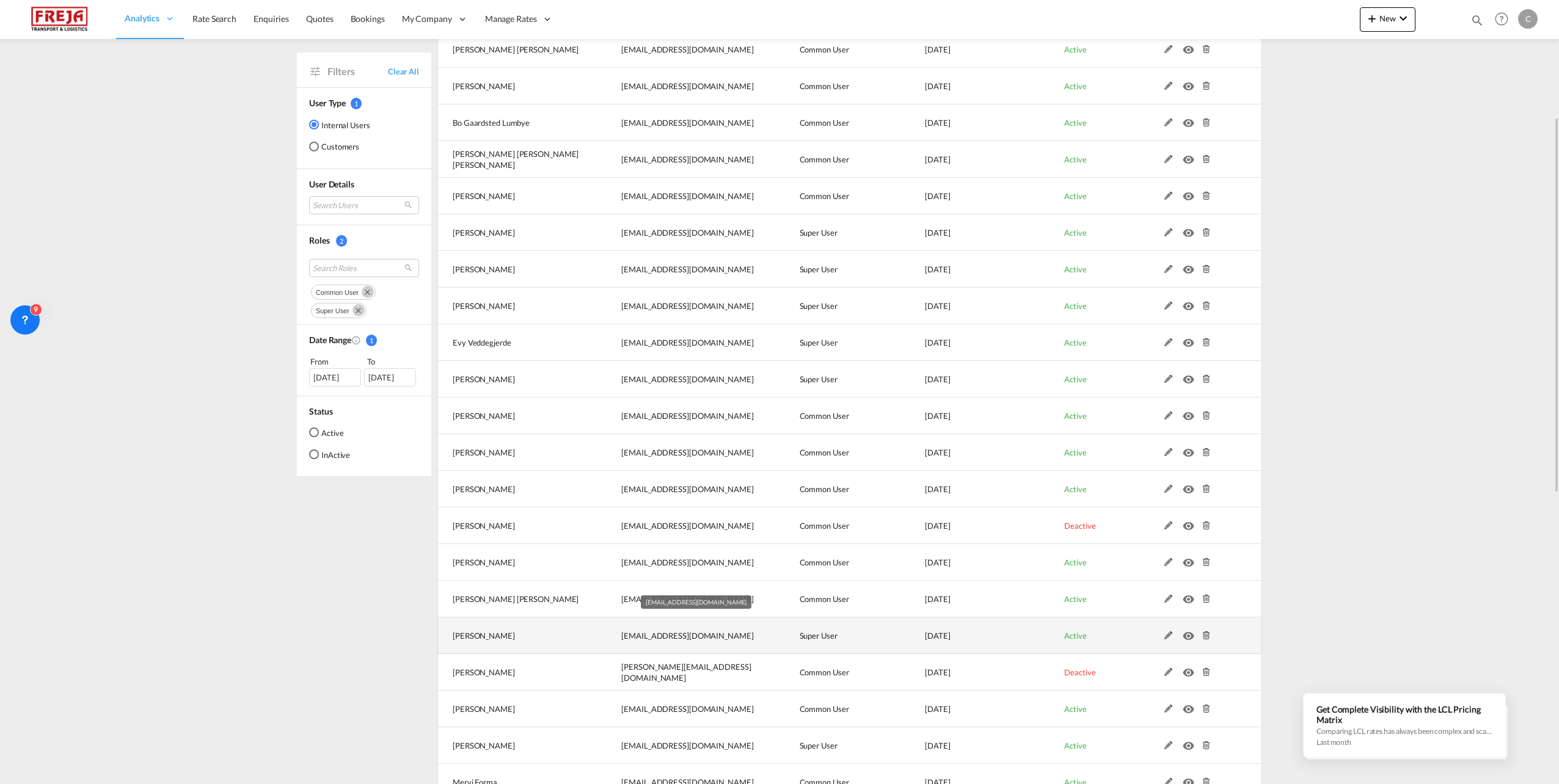
scroll to position [367, 0]
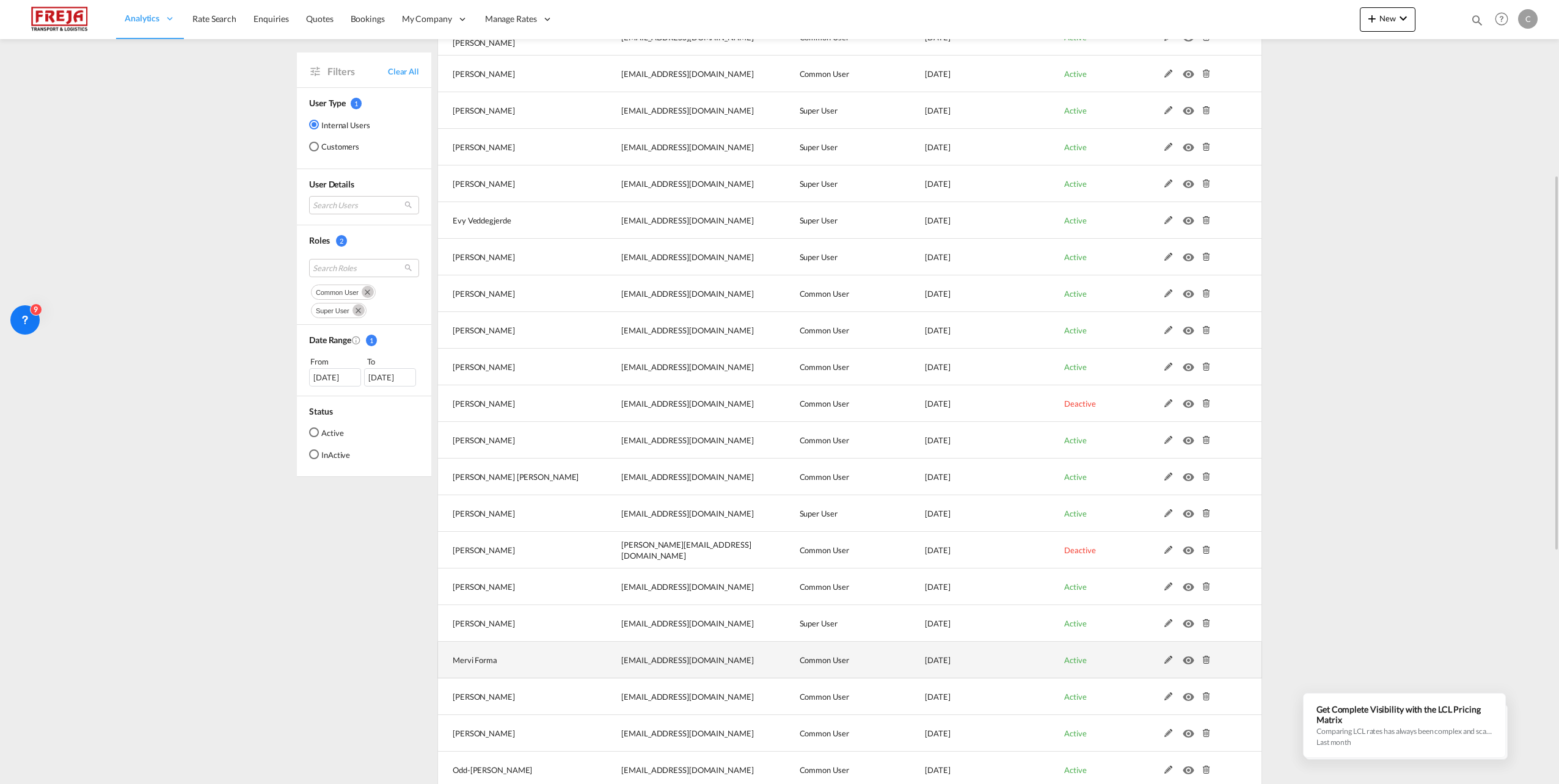
click at [1170, 662] on md-icon at bounding box center [1168, 660] width 16 height 8
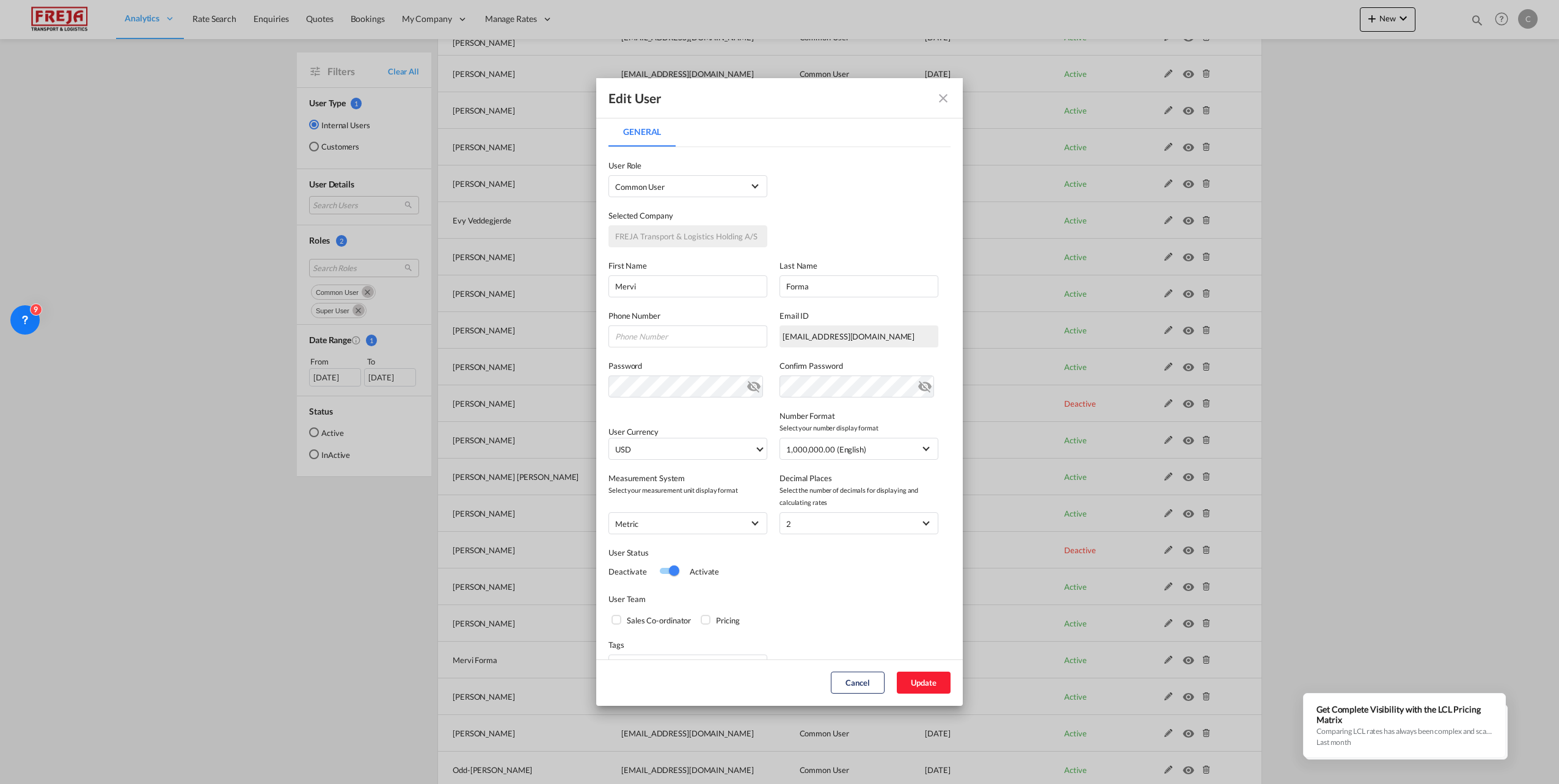
click at [670, 568] on div "Switch 1" at bounding box center [673, 570] width 11 height 10
click at [902, 678] on button "Update" at bounding box center [923, 682] width 54 height 22
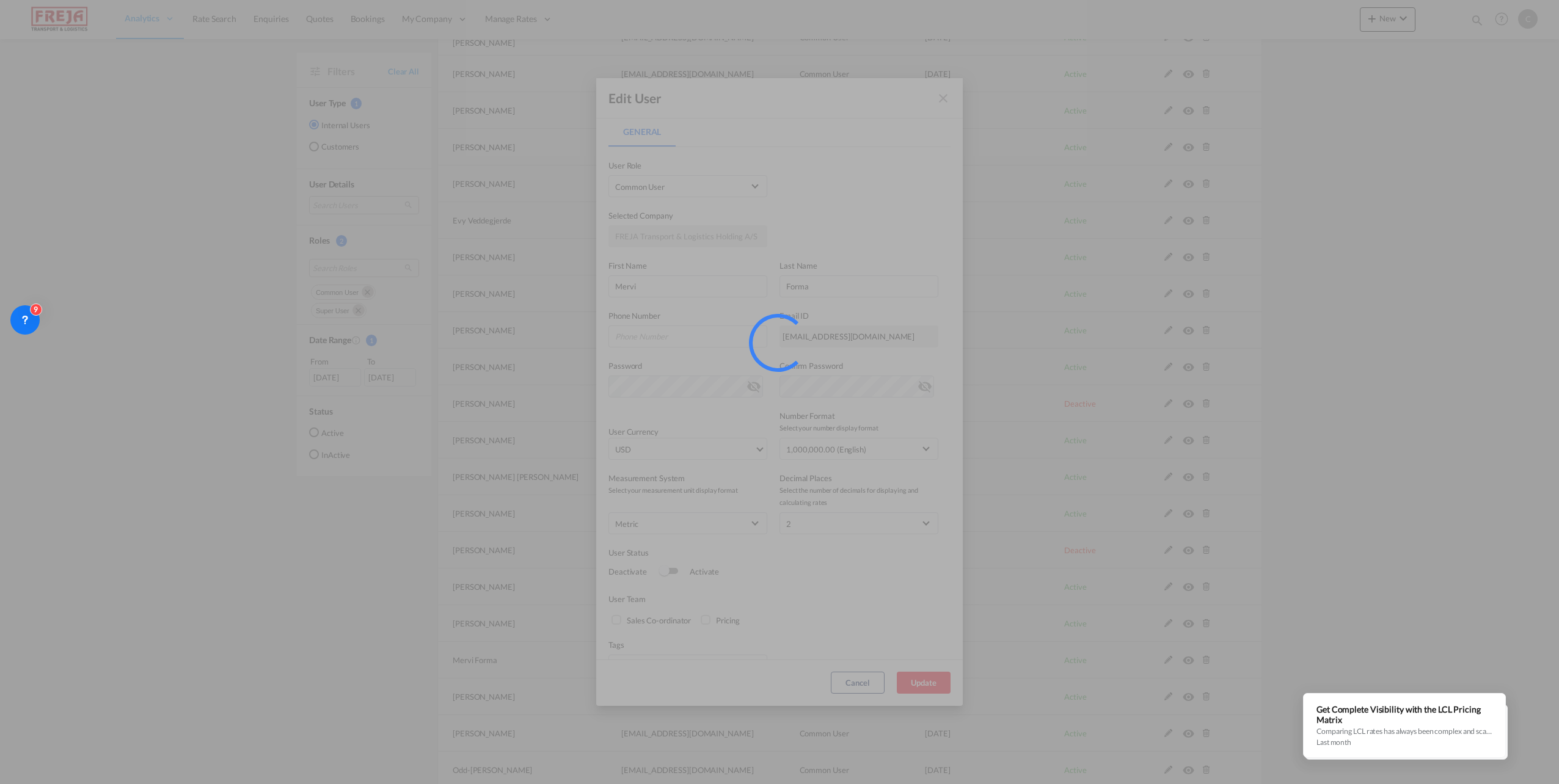
scroll to position [0, 0]
select select "100"
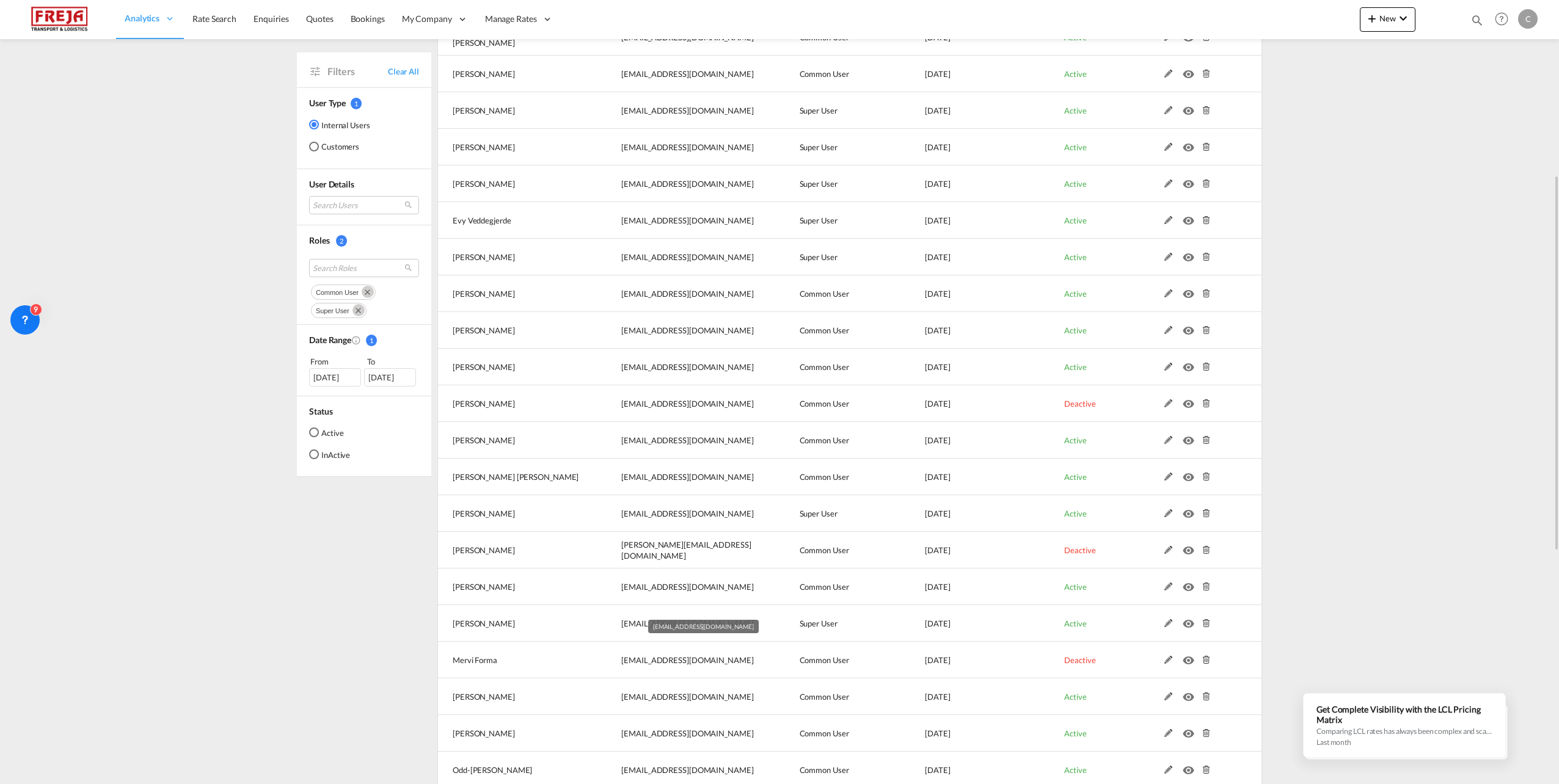
scroll to position [672, 0]
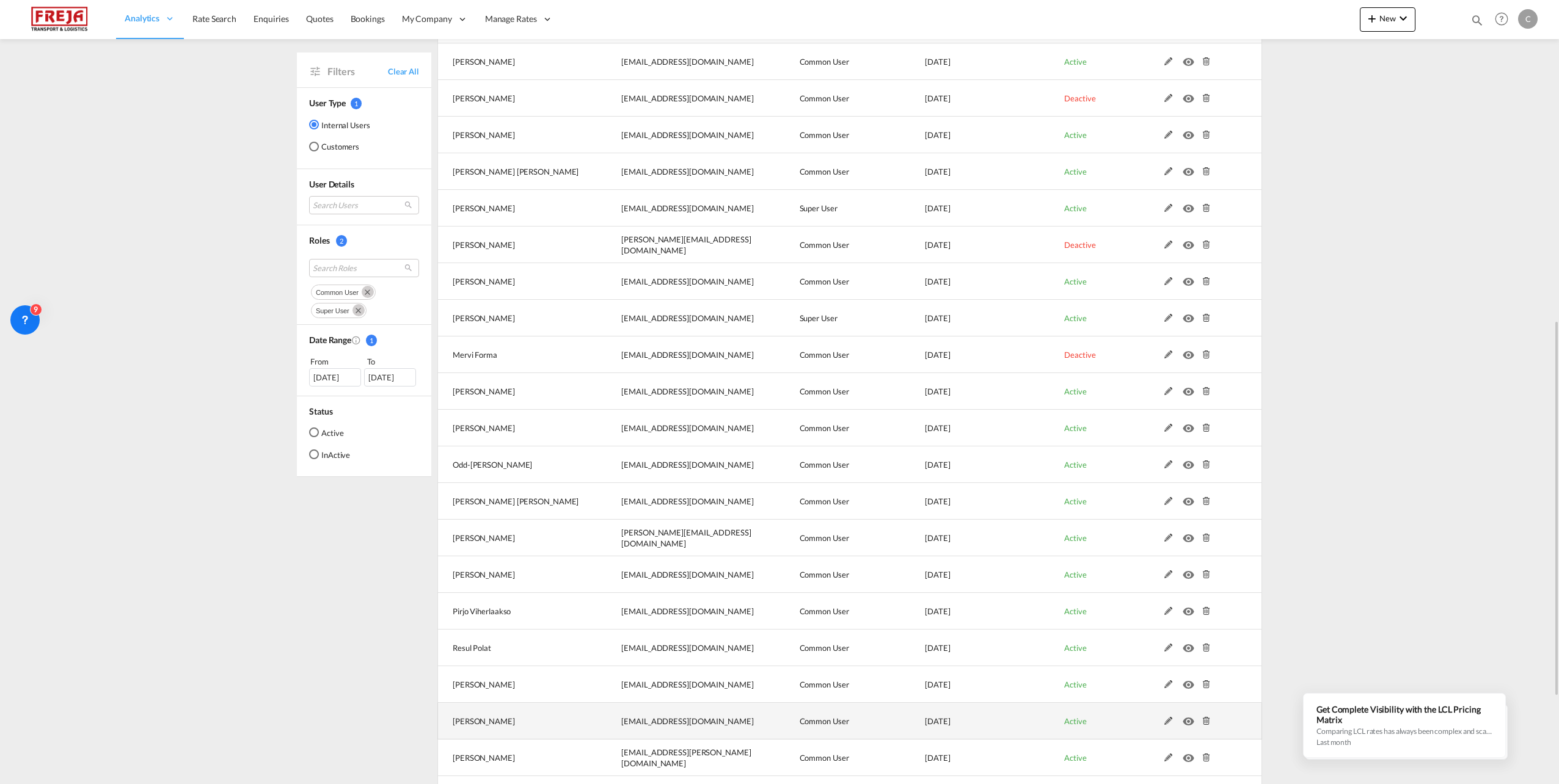
click at [1165, 722] on md-icon at bounding box center [1168, 721] width 16 height 8
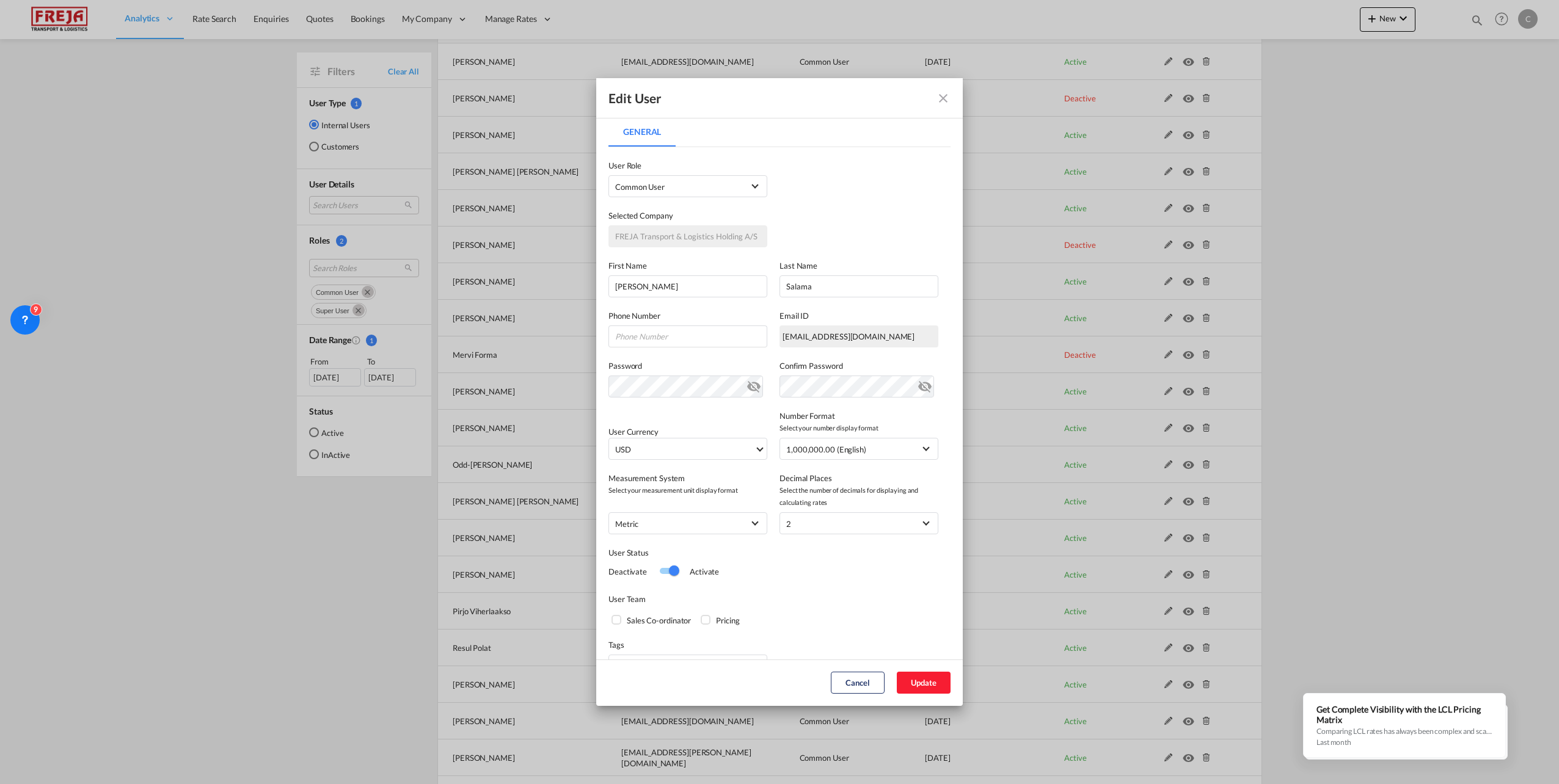
click at [673, 573] on div "Switch 1" at bounding box center [673, 570] width 11 height 10
click at [936, 687] on button "Update" at bounding box center [923, 682] width 54 height 22
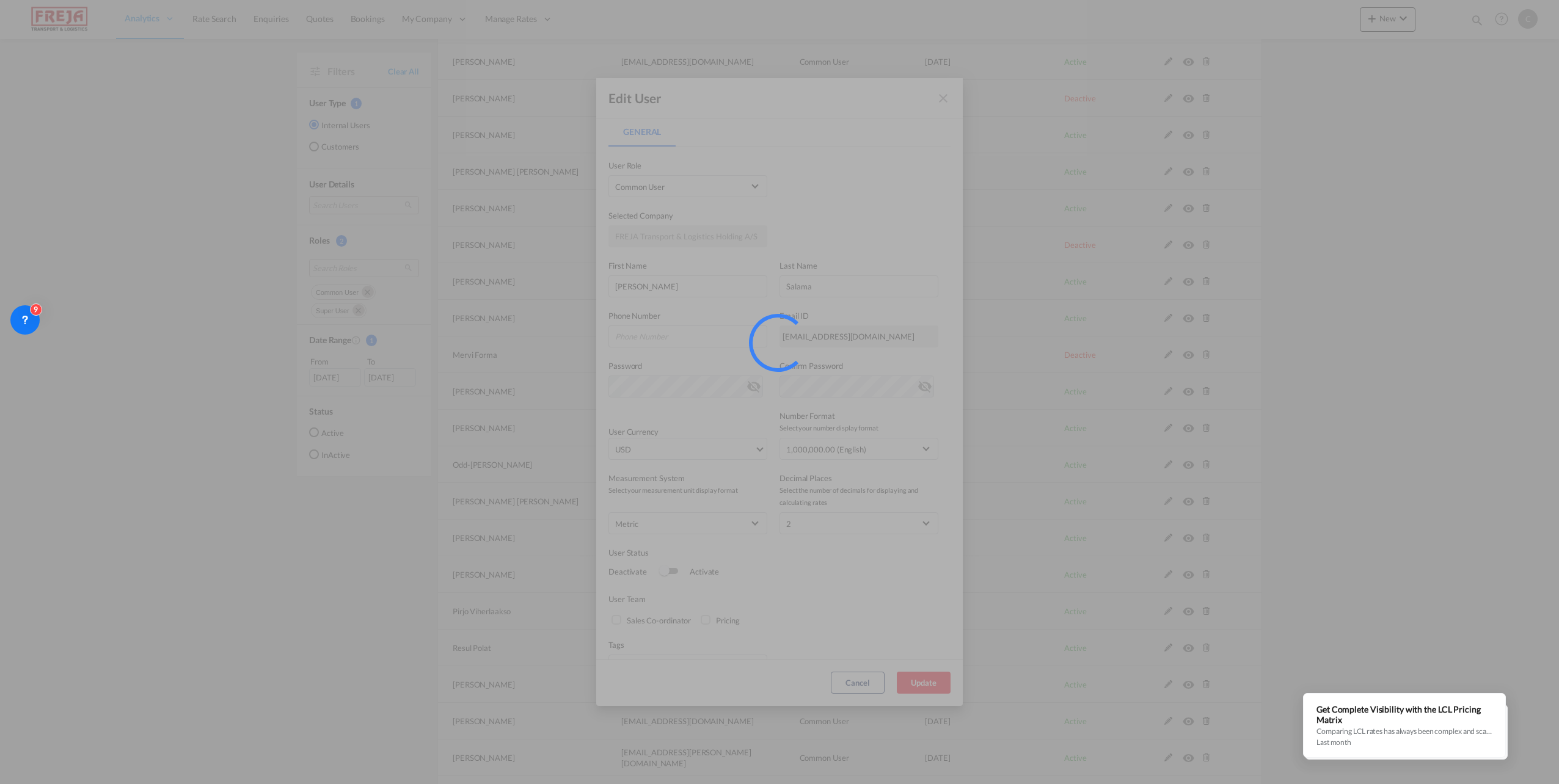
scroll to position [0, 0]
select select "100"
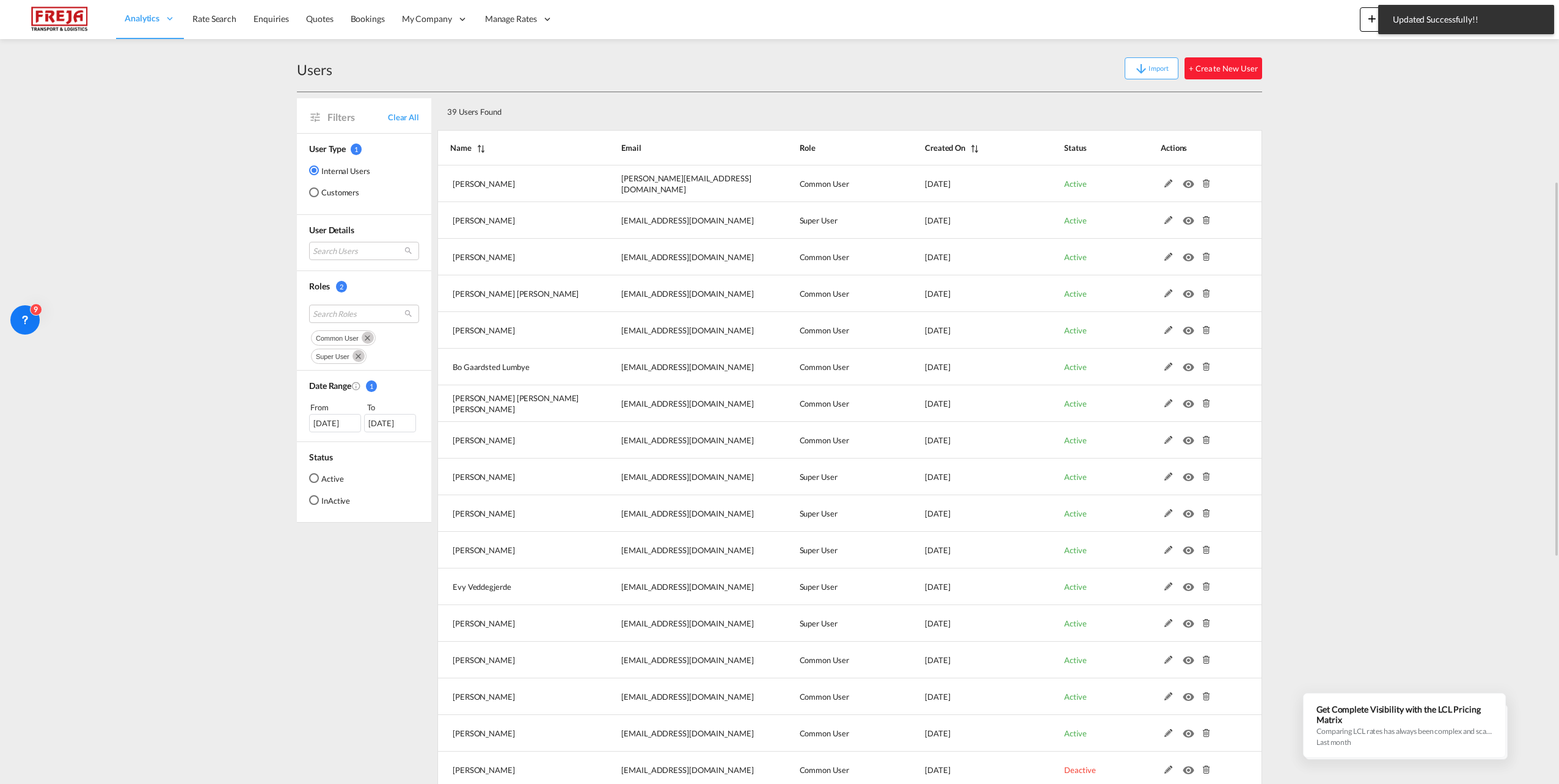
scroll to position [853, 0]
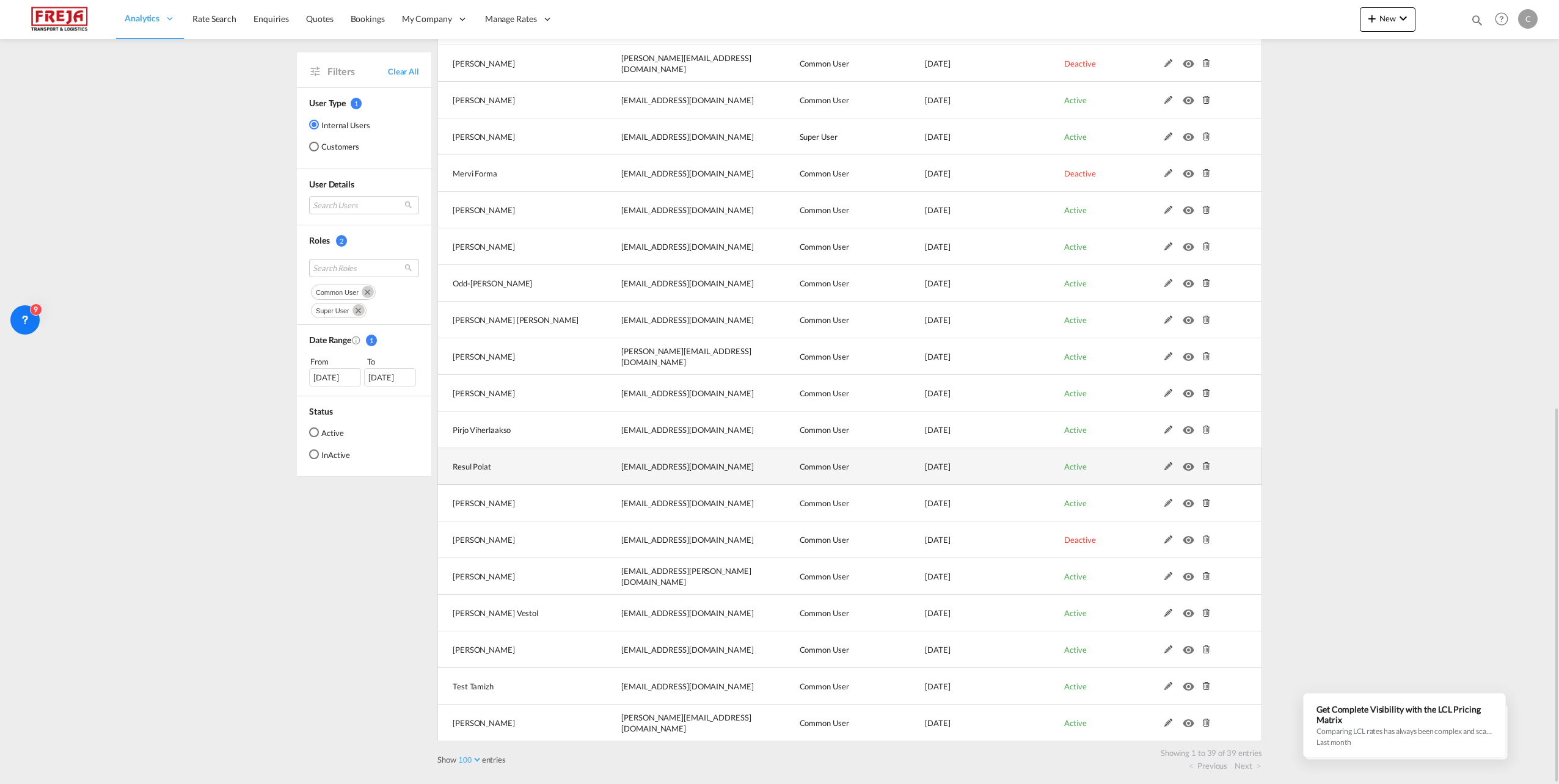
click at [1168, 465] on md-icon at bounding box center [1168, 467] width 16 height 8
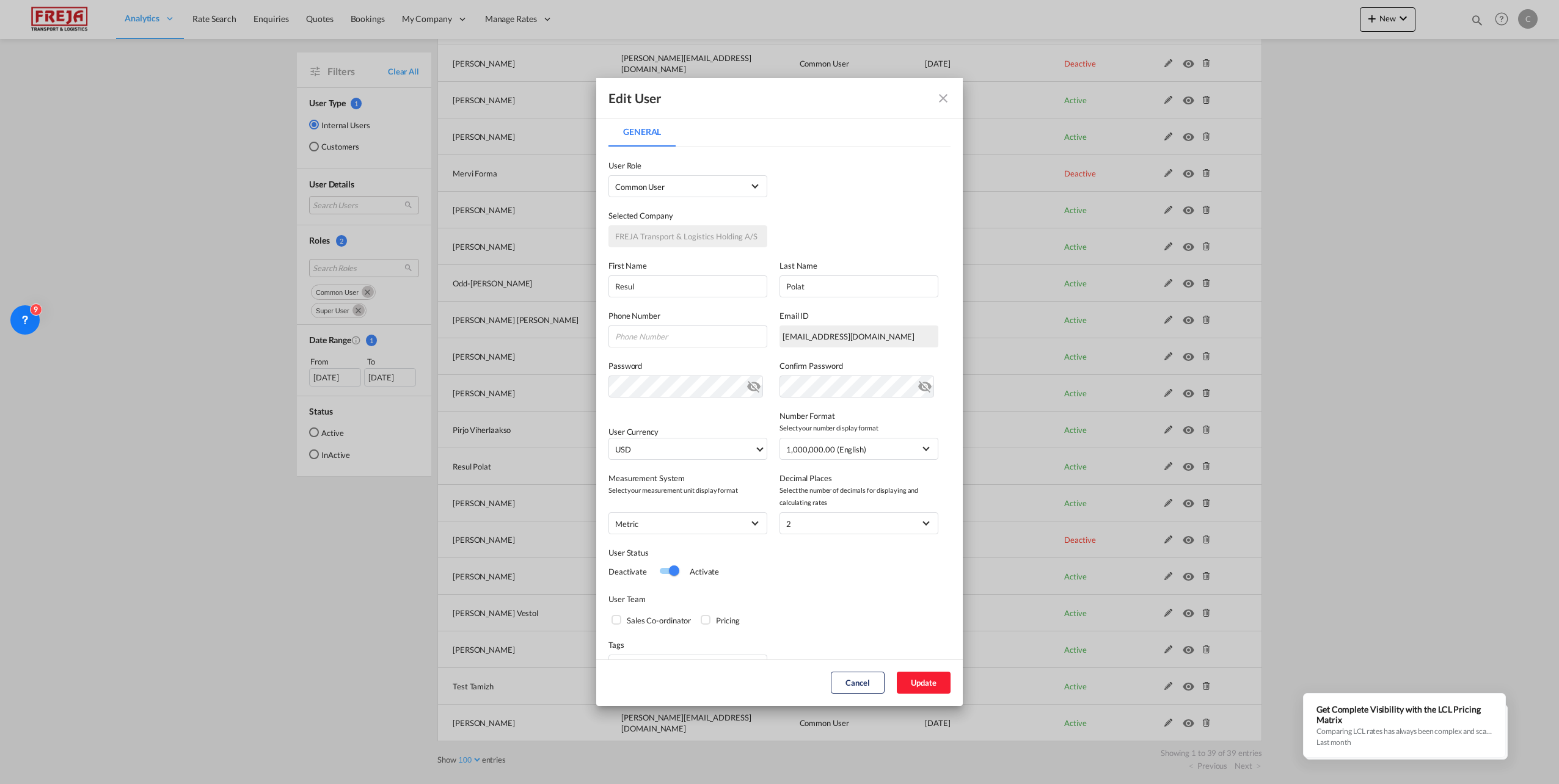
click at [672, 573] on div "Switch 1" at bounding box center [673, 570] width 11 height 10
click at [917, 691] on button "Update" at bounding box center [923, 682] width 54 height 22
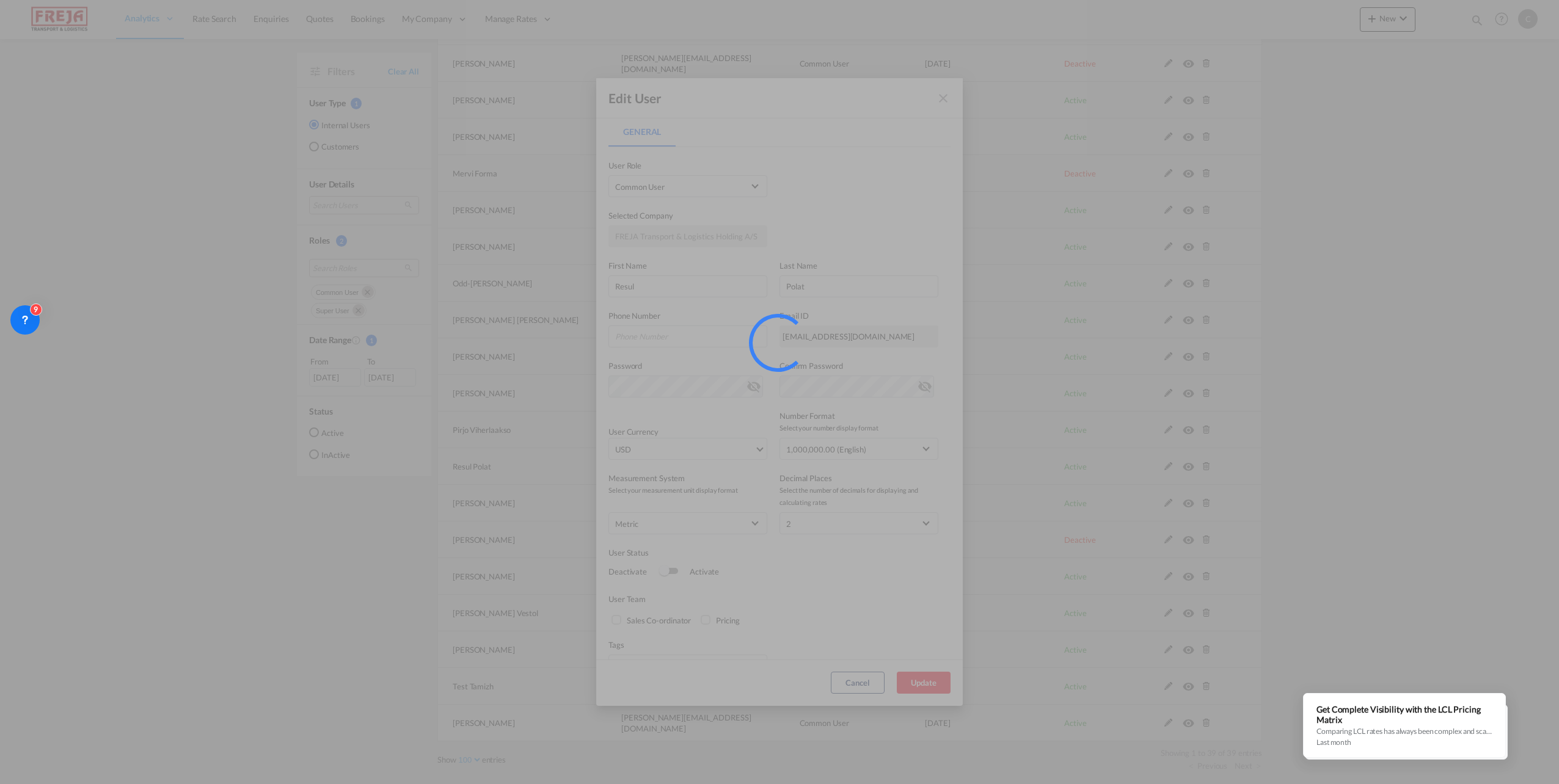
scroll to position [0, 0]
select select "100"
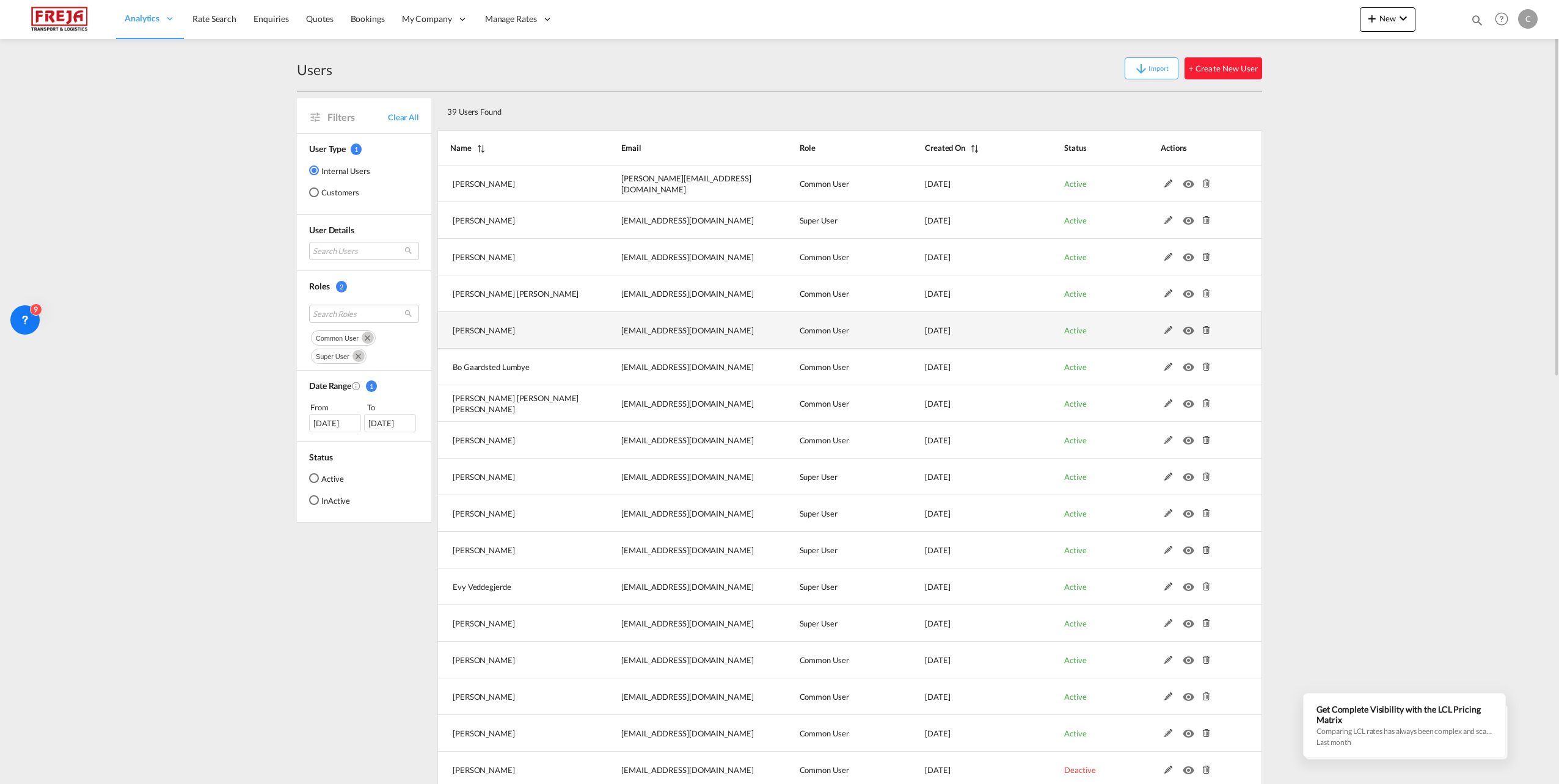
click at [1168, 327] on md-icon at bounding box center [1168, 330] width 16 height 8
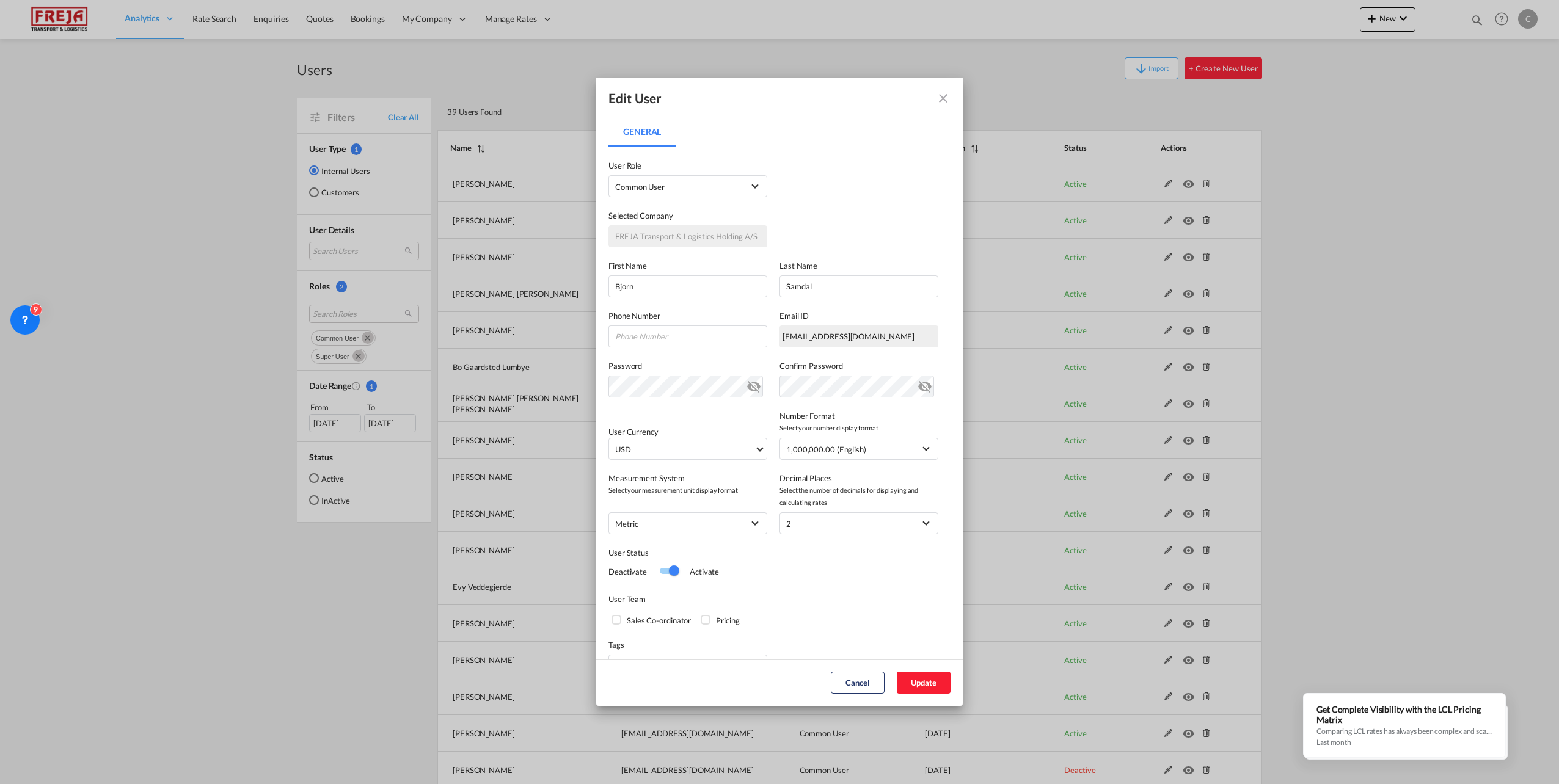
click at [670, 566] on div "Switch 1" at bounding box center [673, 570] width 11 height 10
click at [933, 683] on button "Update" at bounding box center [923, 682] width 54 height 22
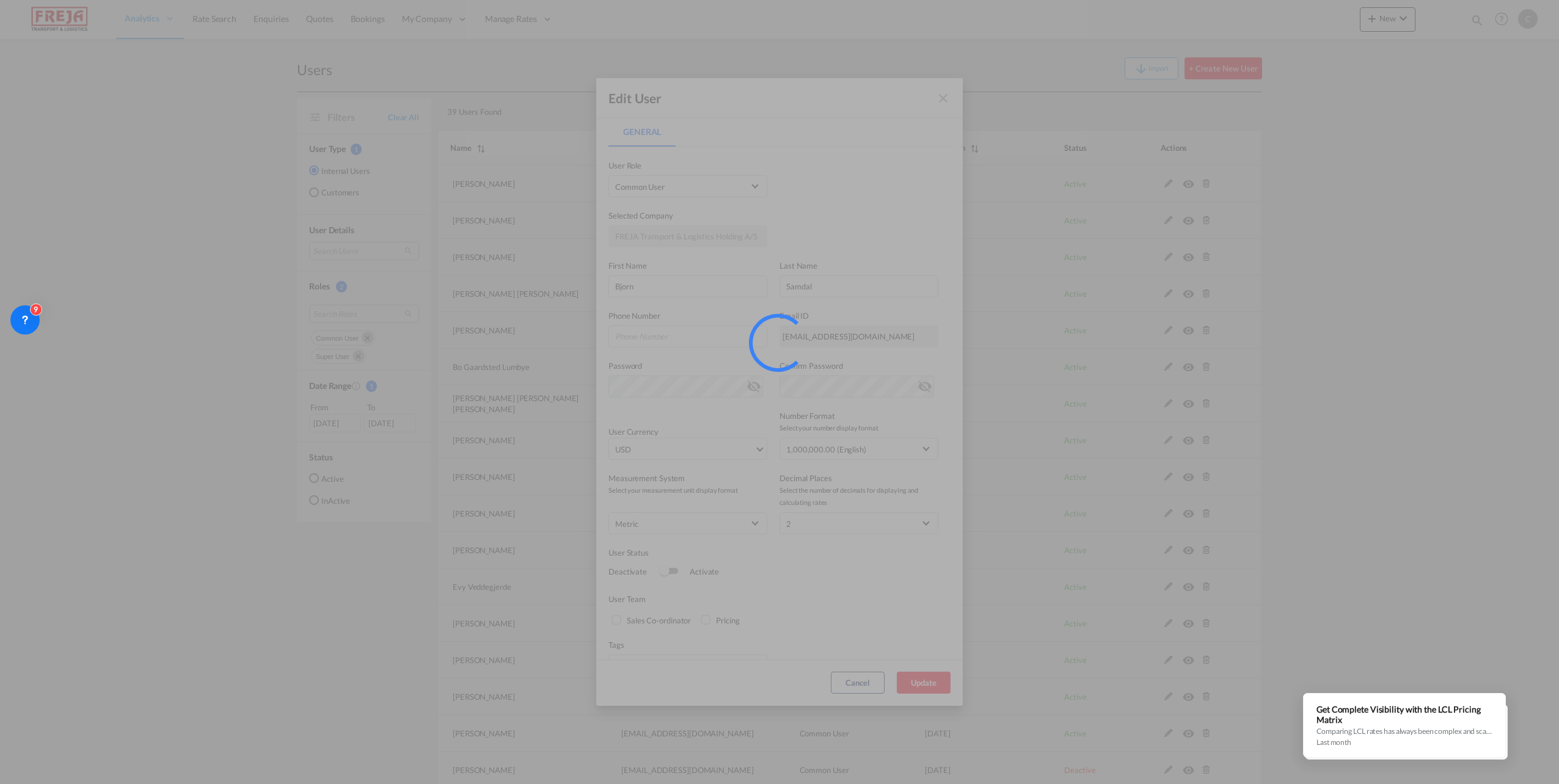
select select "100"
